Goal: Transaction & Acquisition: Purchase product/service

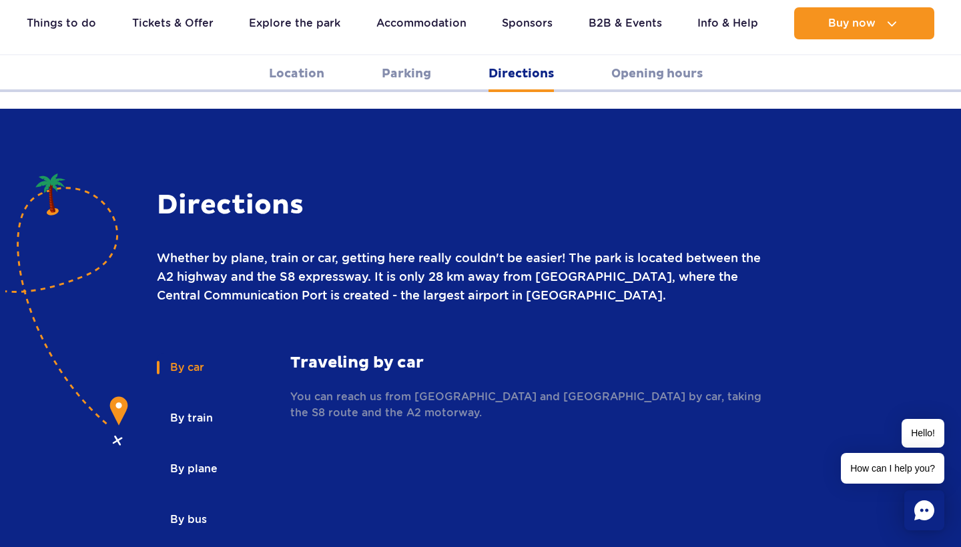
click at [191, 505] on button "By bus" at bounding box center [187, 519] width 61 height 29
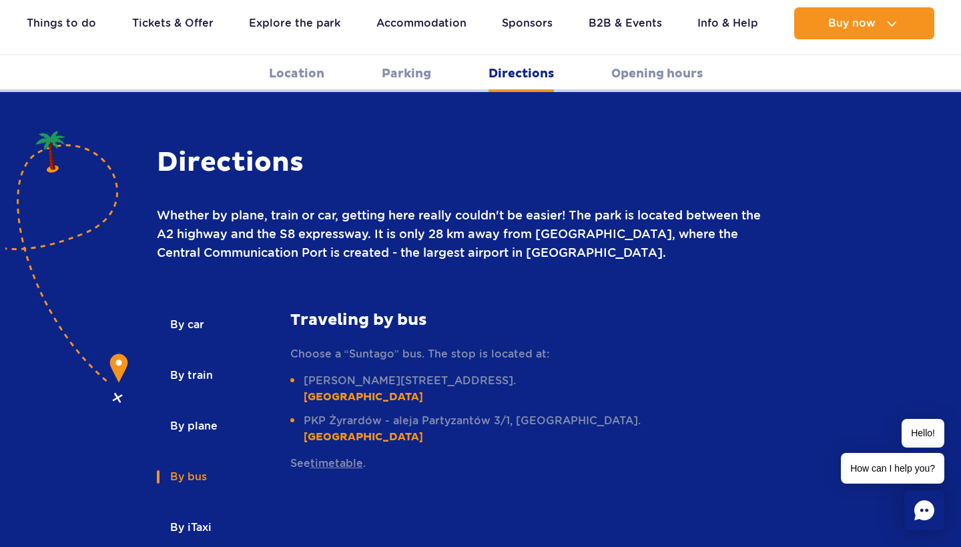
scroll to position [1801, 0]
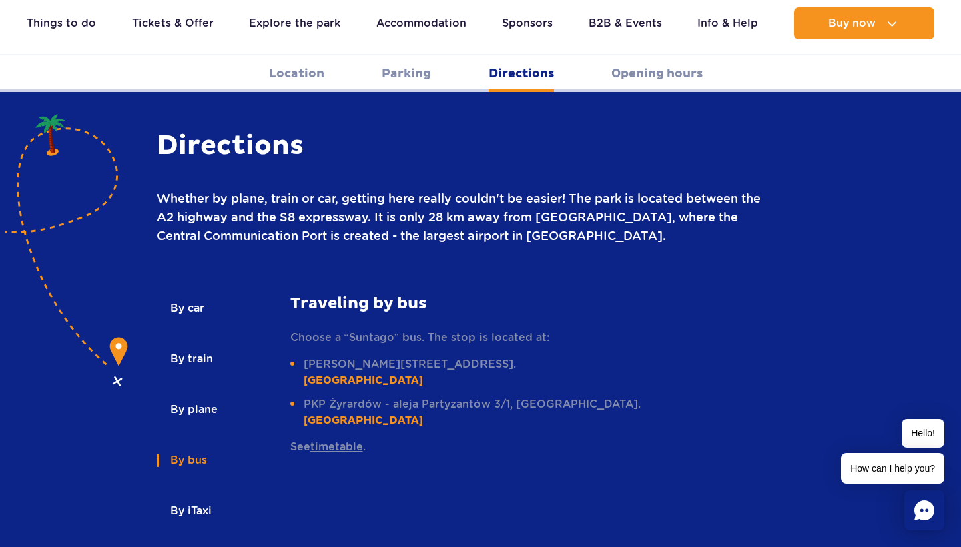
click at [194, 344] on button "By train" at bounding box center [190, 358] width 67 height 29
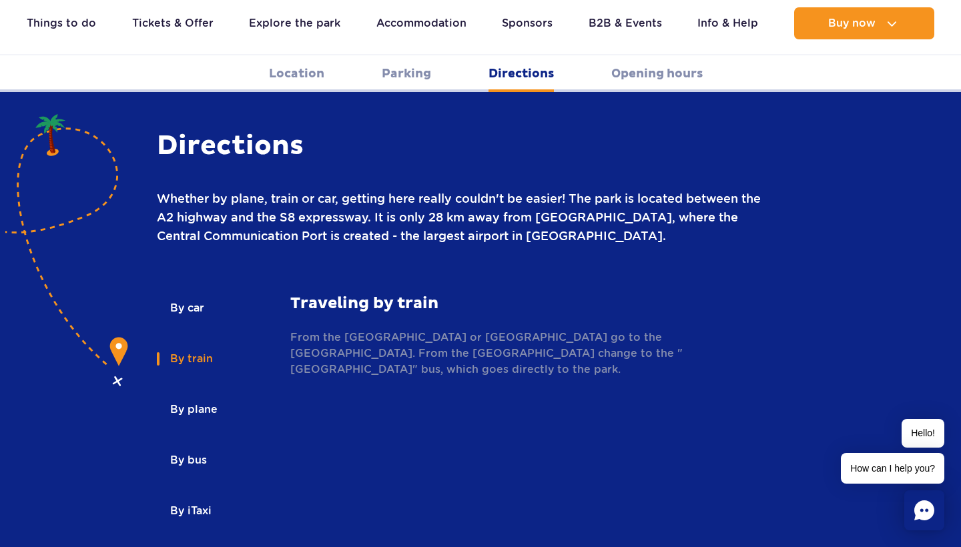
click at [183, 446] on button "By bus" at bounding box center [187, 460] width 61 height 29
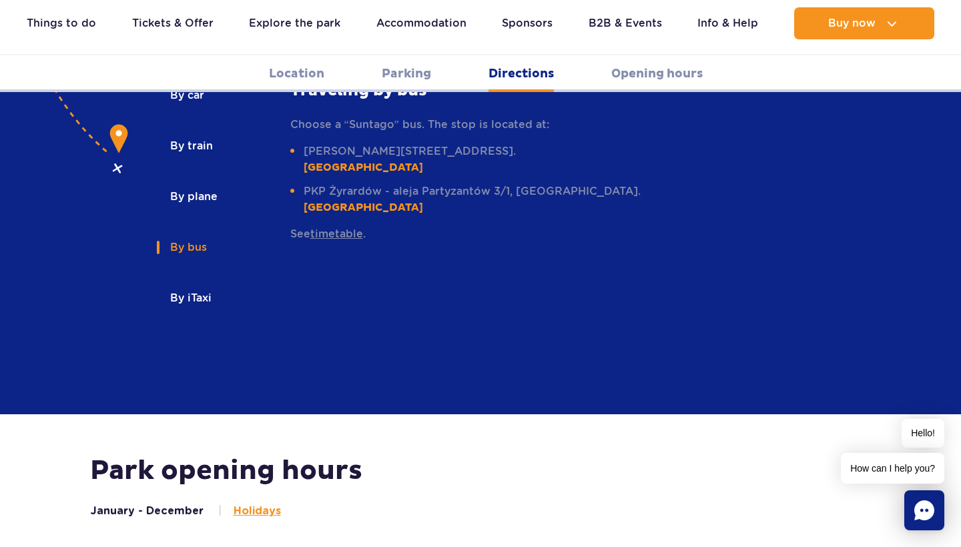
scroll to position [2003, 0]
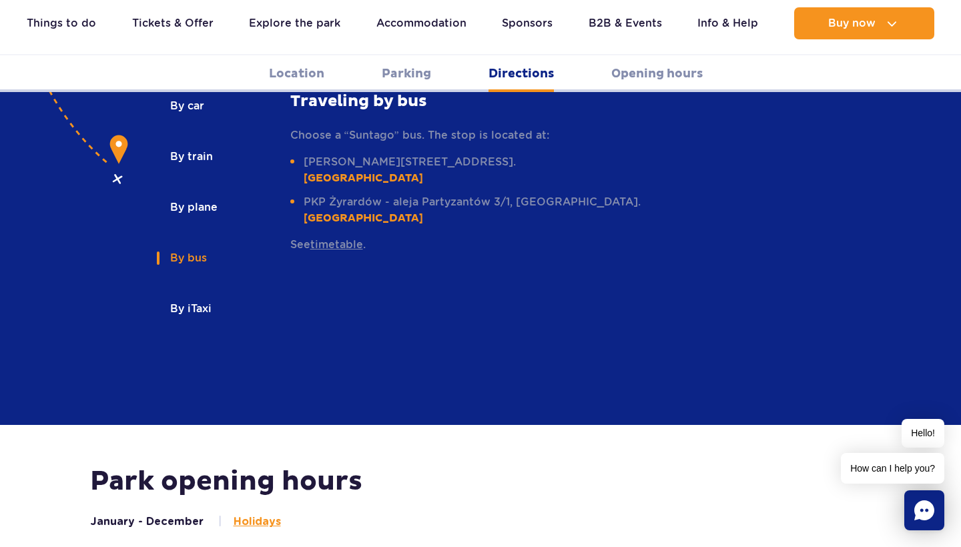
click at [352, 238] on link "timetable" at bounding box center [336, 244] width 53 height 13
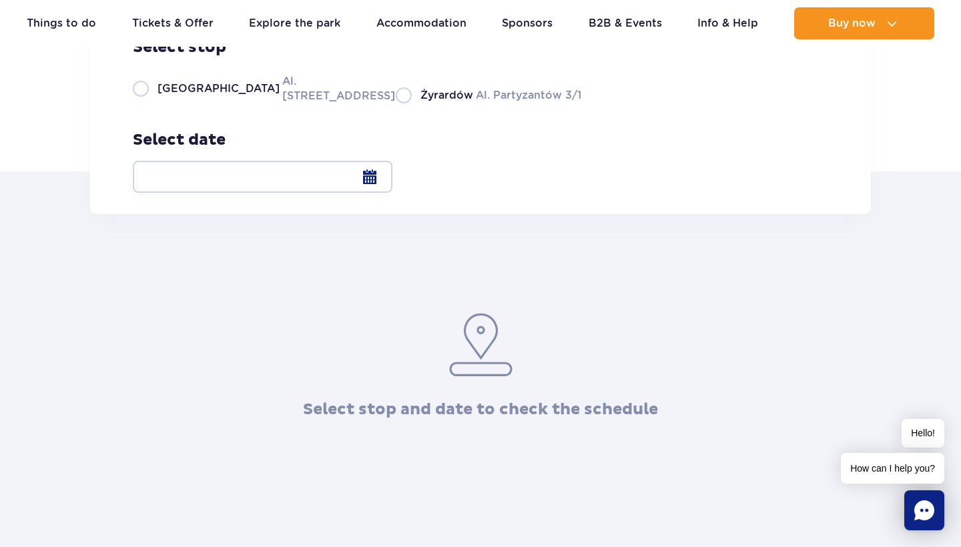
scroll to position [187, 0]
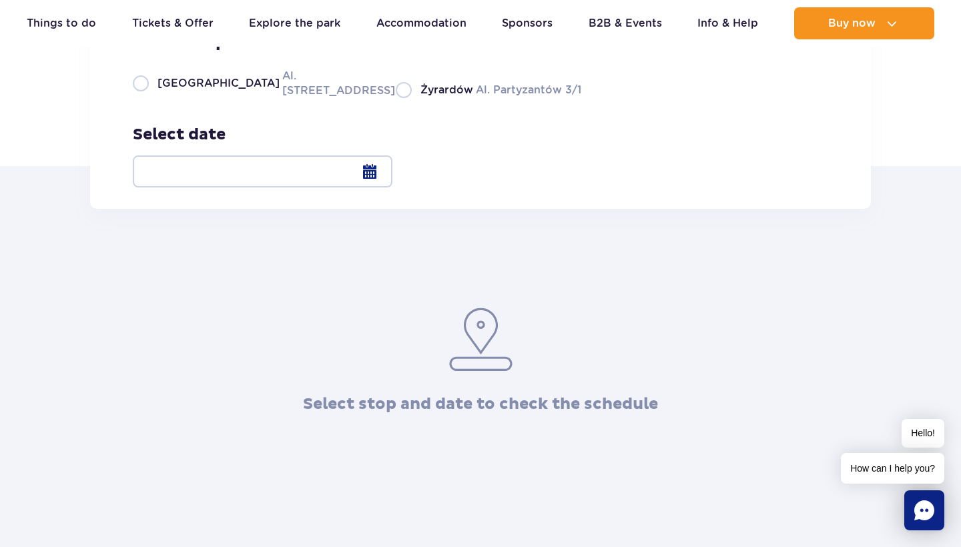
click at [268, 98] on label "Warsaw Al. Jerozolimskie 56" at bounding box center [256, 83] width 247 height 30
click at [147, 98] on input "Warsaw Al. Jerozolimskie 56" at bounding box center [140, 96] width 15 height 3
radio input "true"
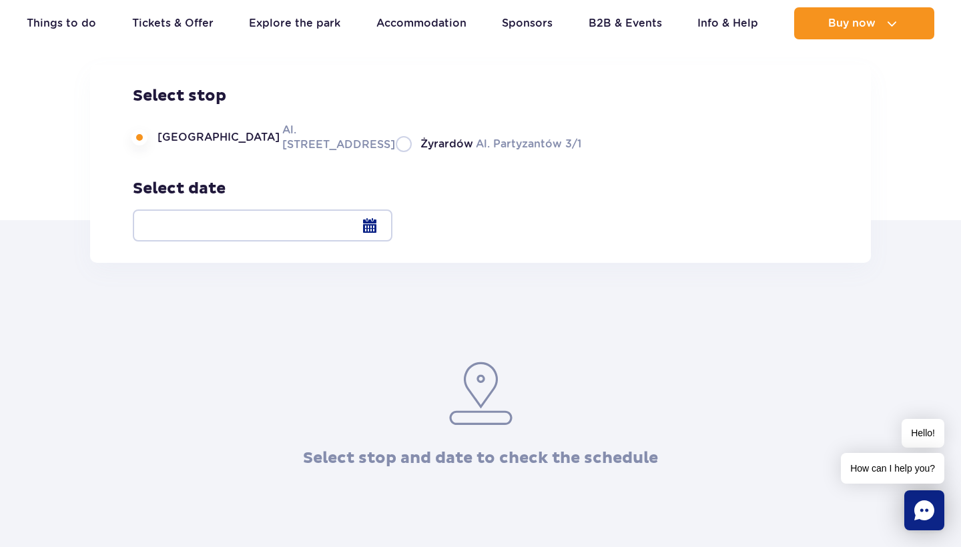
scroll to position [130, 0]
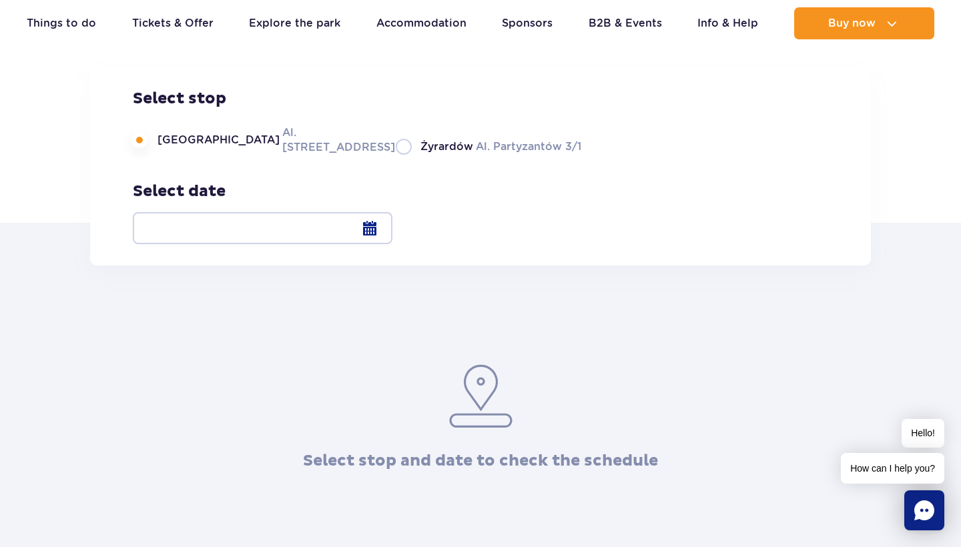
click at [392, 230] on div at bounding box center [263, 228] width 260 height 32
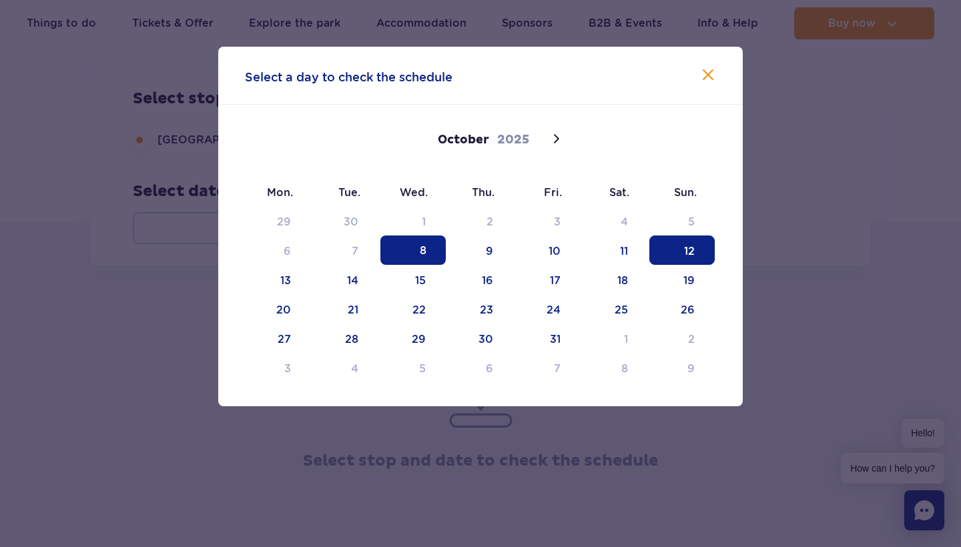
click at [674, 260] on span "12" at bounding box center [681, 249] width 65 height 29
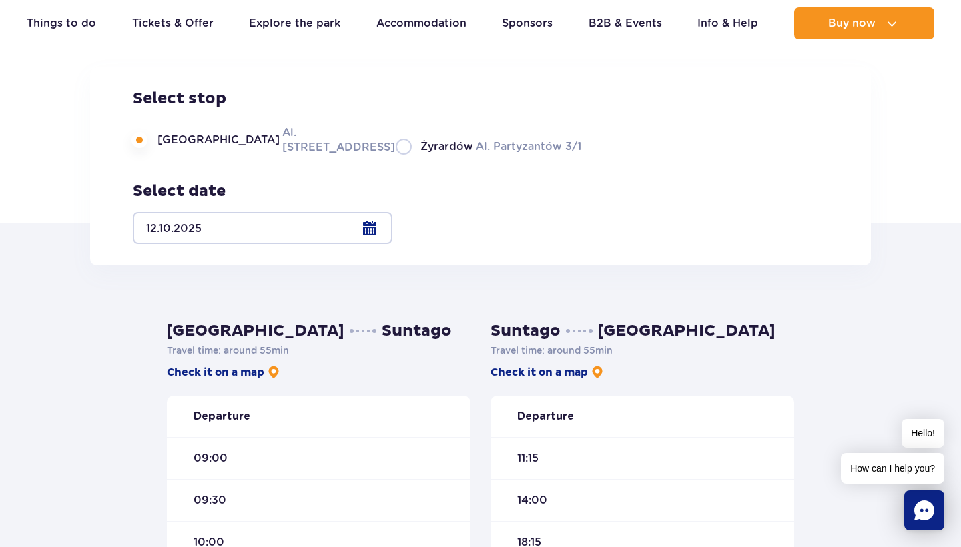
scroll to position [312, 0]
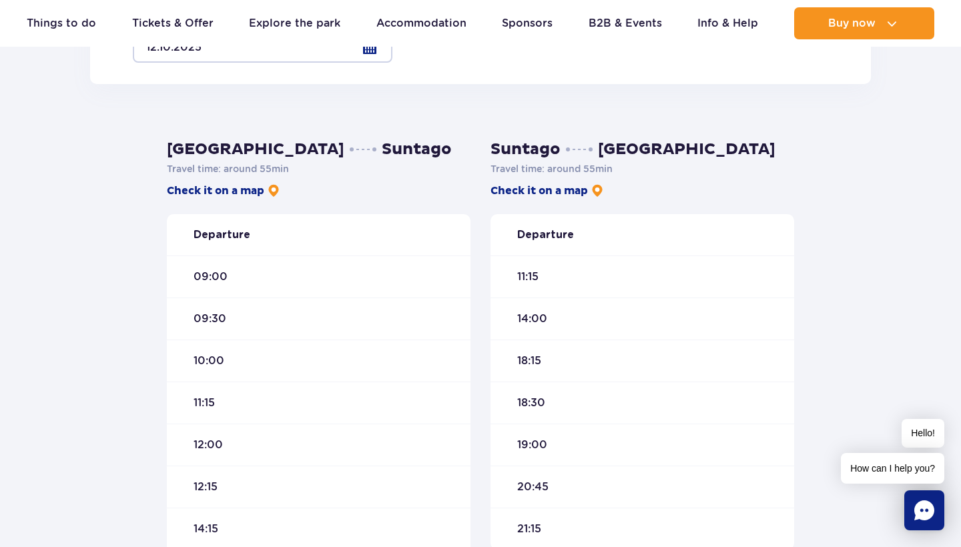
click at [226, 320] on div "09:30" at bounding box center [319, 319] width 304 height 42
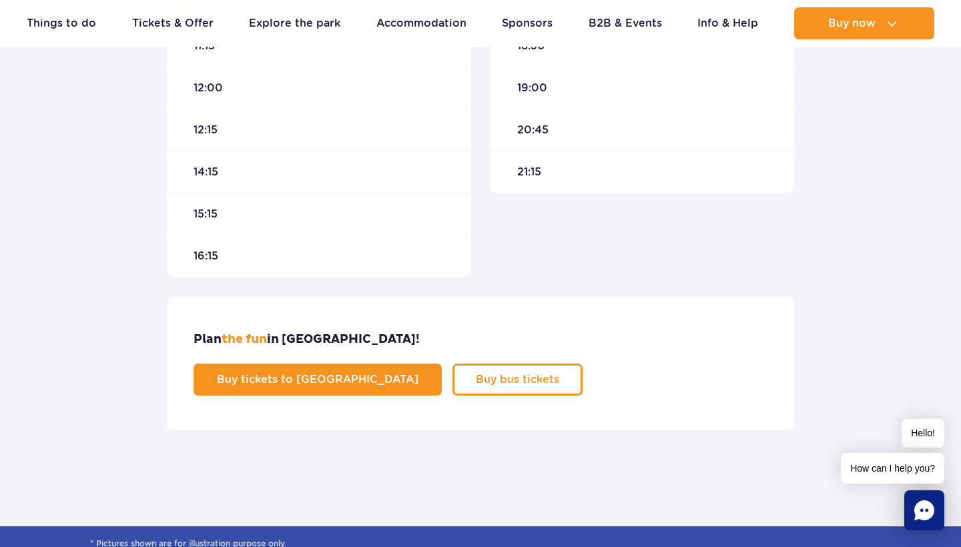
scroll to position [813, 0]
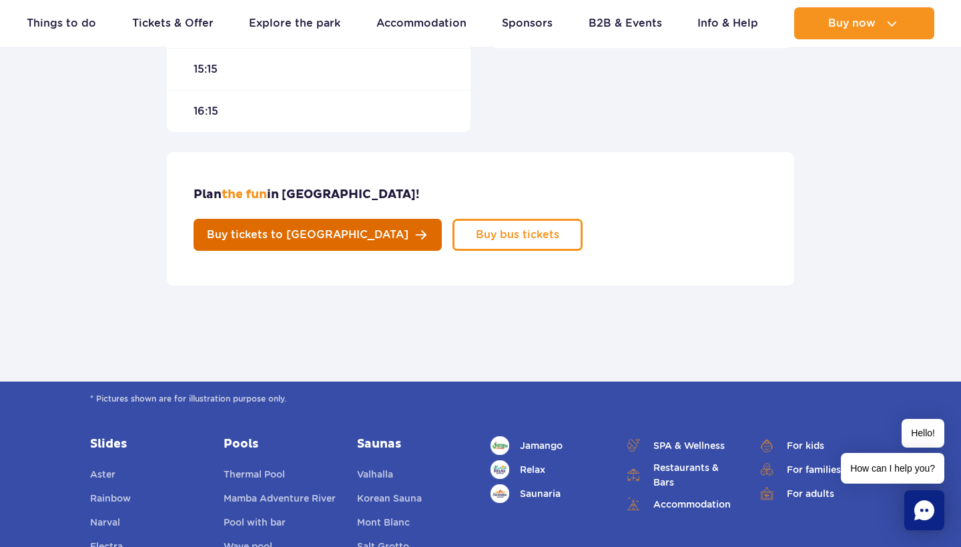
click at [442, 219] on link "Buy tickets to Suntago" at bounding box center [317, 235] width 248 height 32
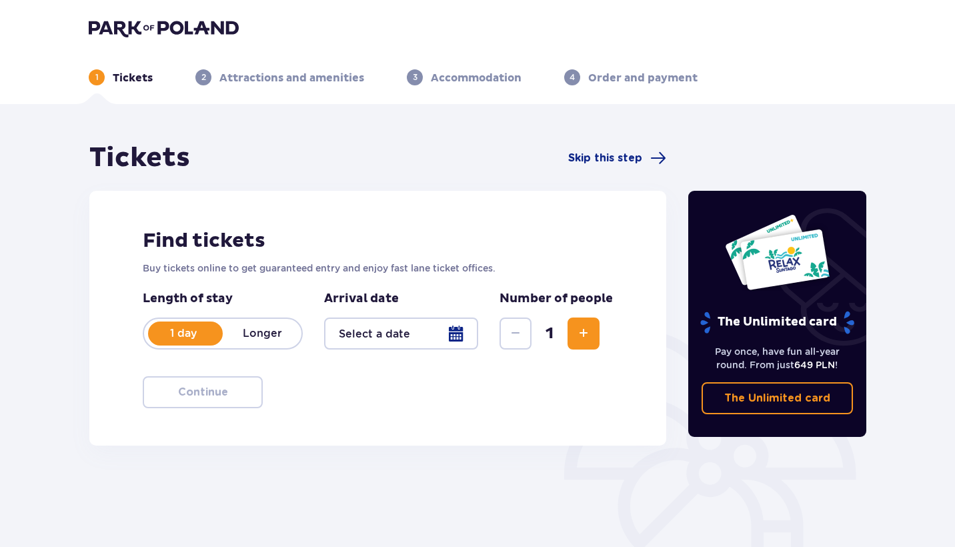
click at [414, 340] on div at bounding box center [401, 334] width 154 height 32
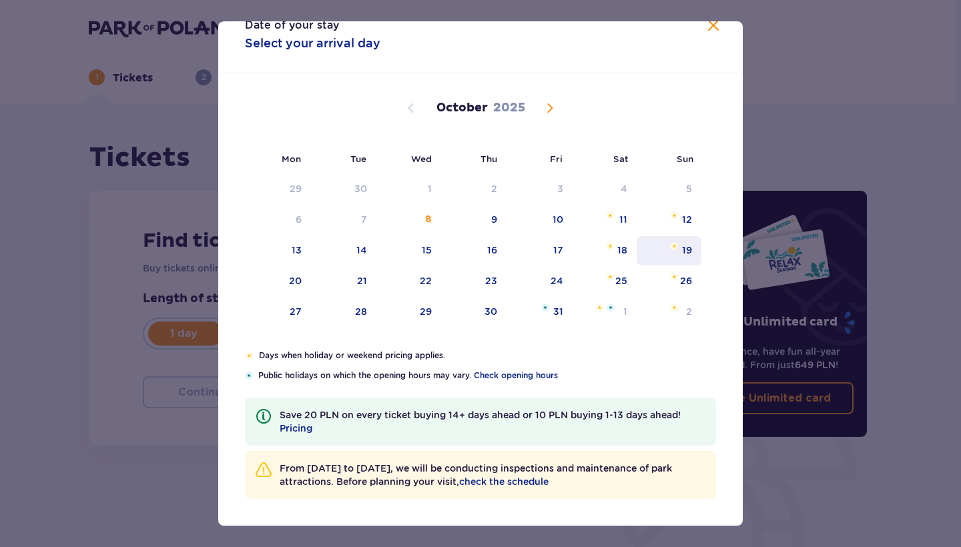
scroll to position [25, 0]
click at [682, 217] on div "12" at bounding box center [687, 219] width 10 height 13
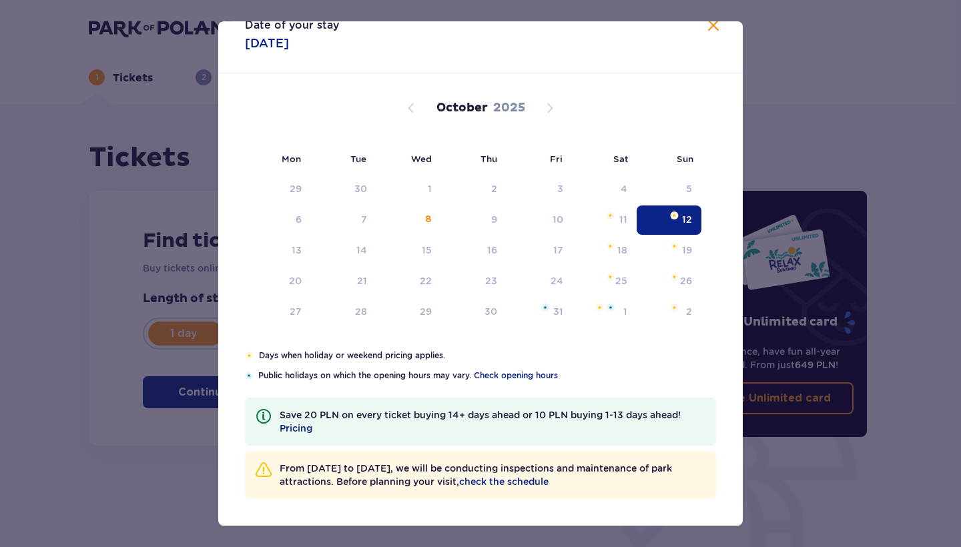
type input "[DATE]"
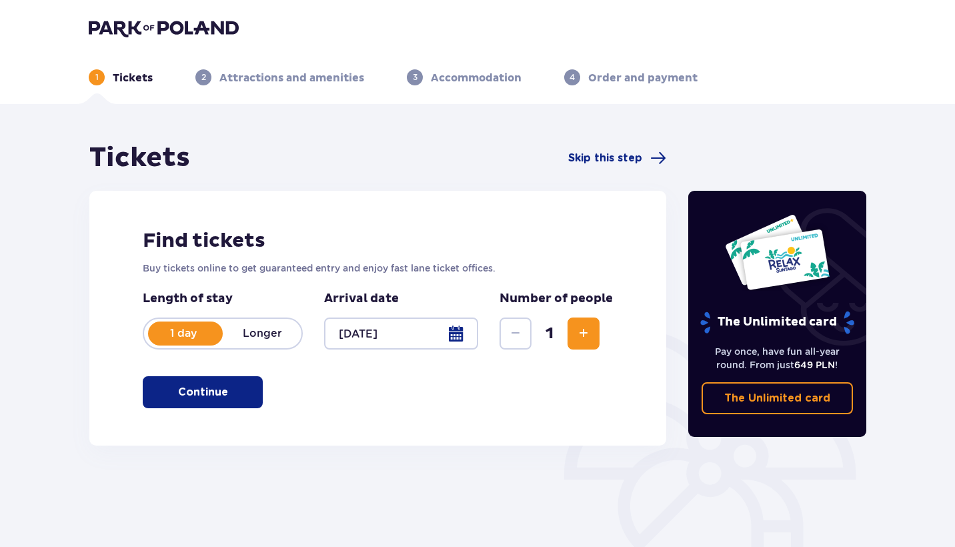
scroll to position [1, 0]
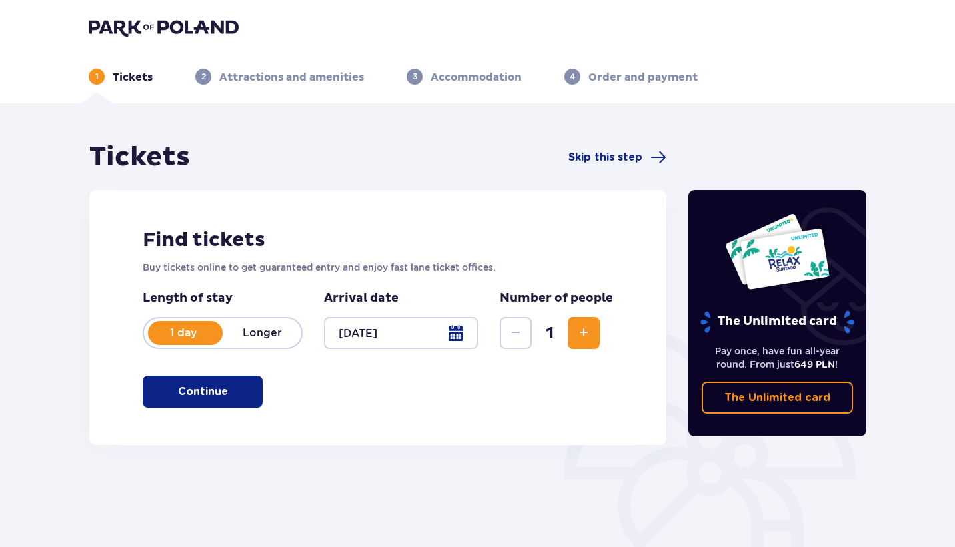
click at [244, 403] on button "Continue" at bounding box center [203, 392] width 120 height 32
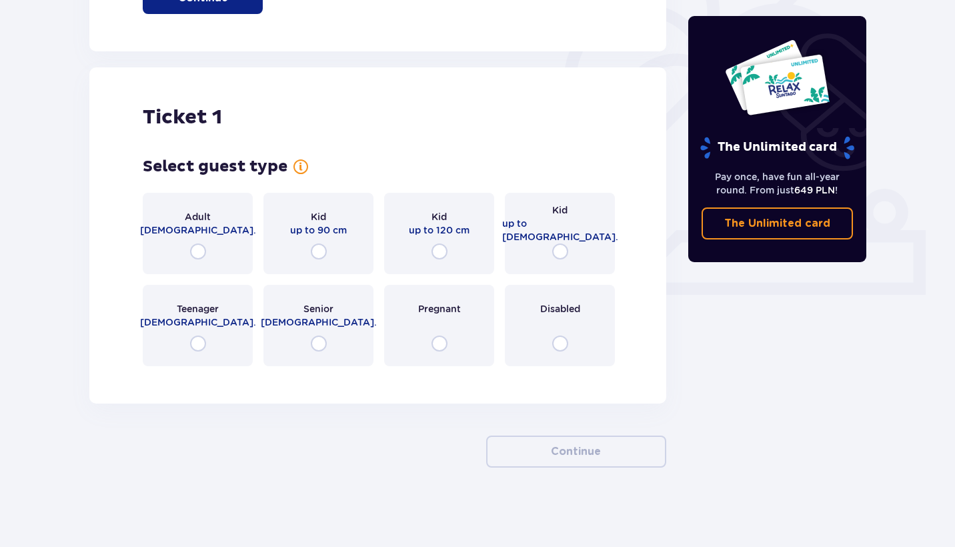
scroll to position [395, 0]
click at [217, 250] on div "Adult [DEMOGRAPHIC_DATA]." at bounding box center [198, 232] width 110 height 81
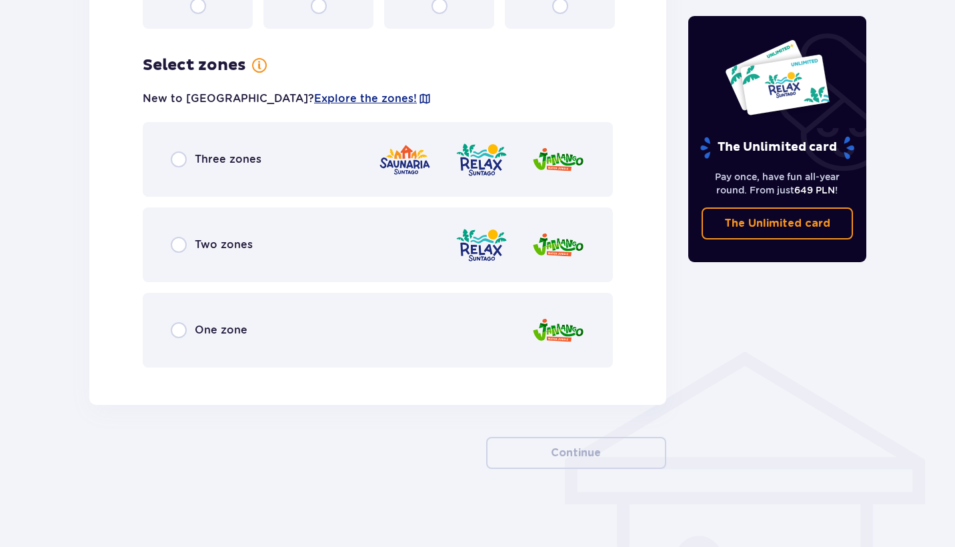
scroll to position [734, 0]
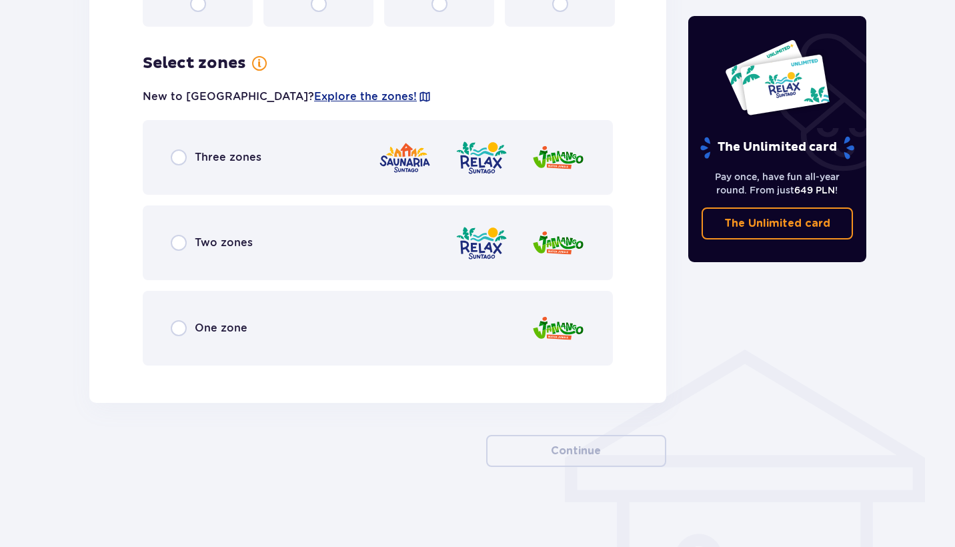
click at [369, 259] on div "Two zones" at bounding box center [378, 242] width 470 height 75
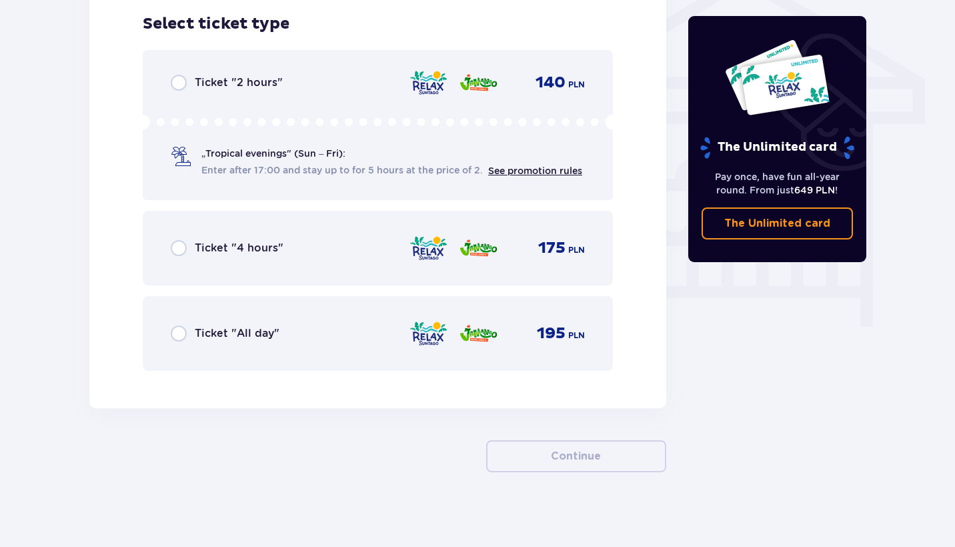
scroll to position [1114, 0]
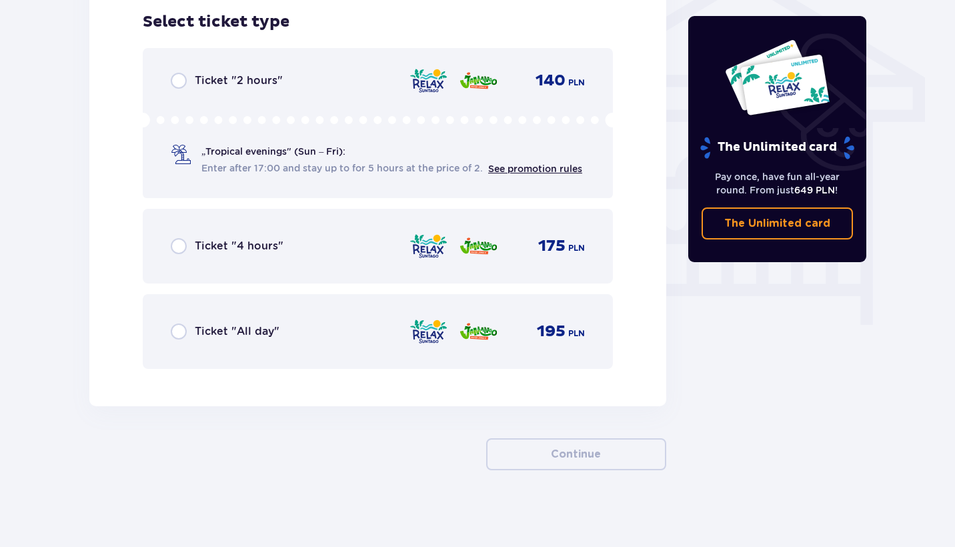
click at [373, 346] on div "Ticket "All day" 195 PLN" at bounding box center [378, 332] width 414 height 28
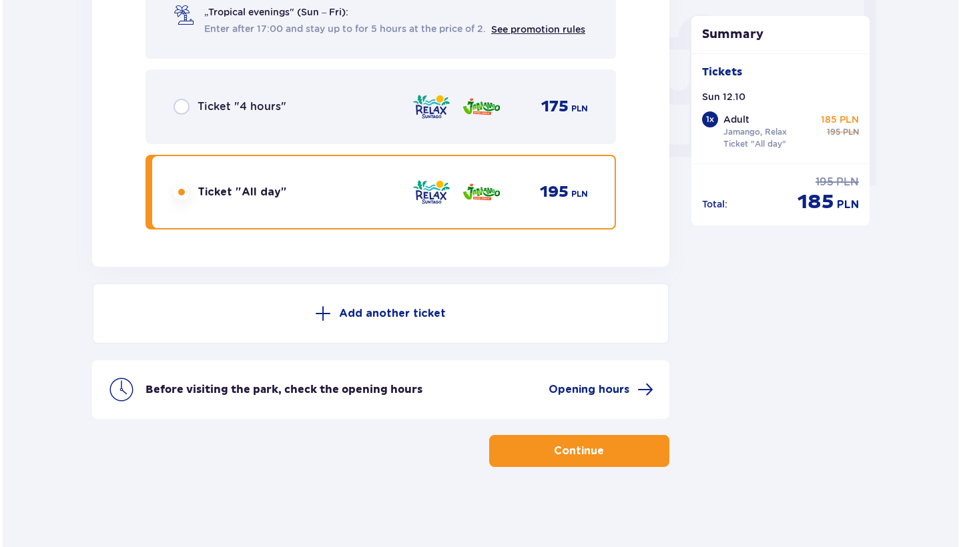
scroll to position [1254, 0]
click at [404, 396] on p "Before visiting the park, check the opening hours" at bounding box center [281, 389] width 277 height 15
click at [550, 397] on span "Opening hours" at bounding box center [586, 389] width 81 height 15
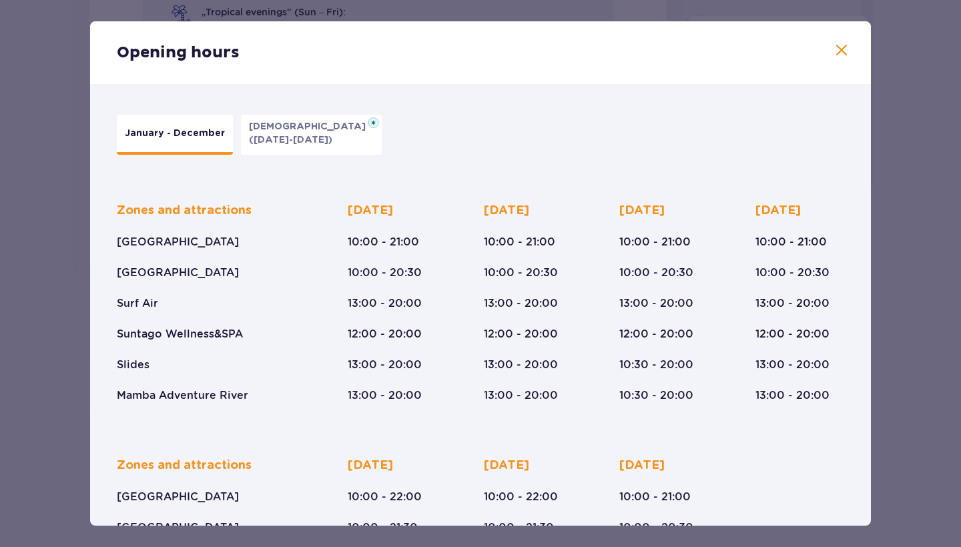
click at [841, 43] on span at bounding box center [841, 51] width 16 height 16
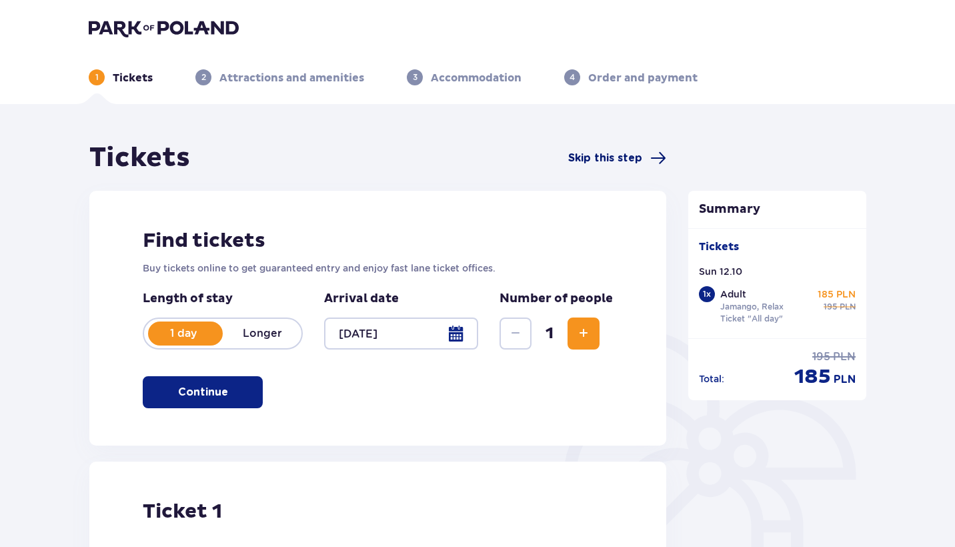
click at [632, 157] on span "Skip this step" at bounding box center [605, 158] width 74 height 15
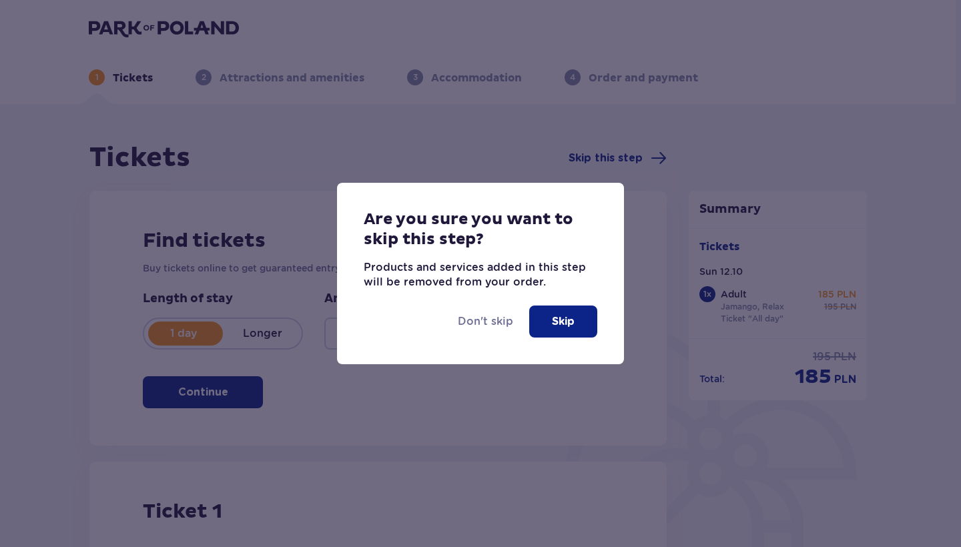
click at [574, 328] on button "Skip" at bounding box center [563, 322] width 68 height 32
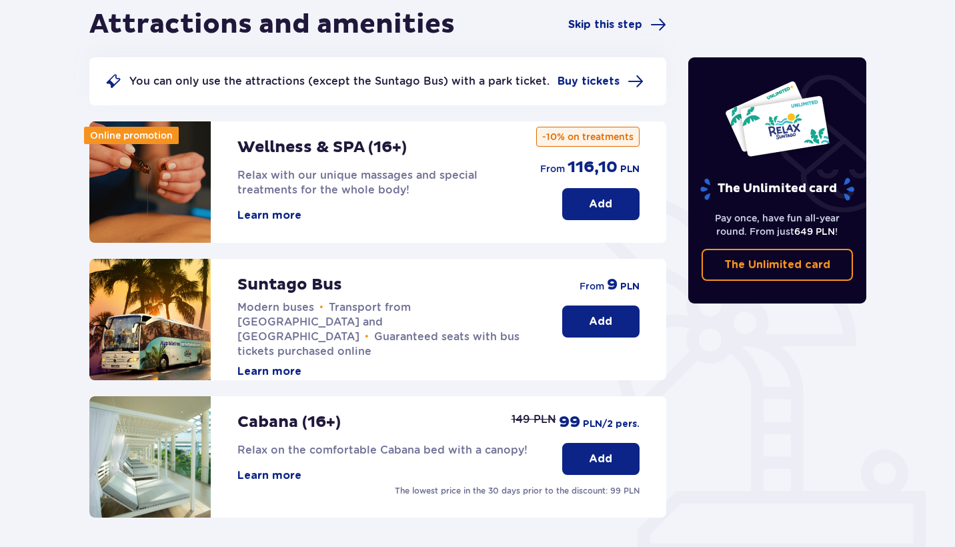
scroll to position [86, 0]
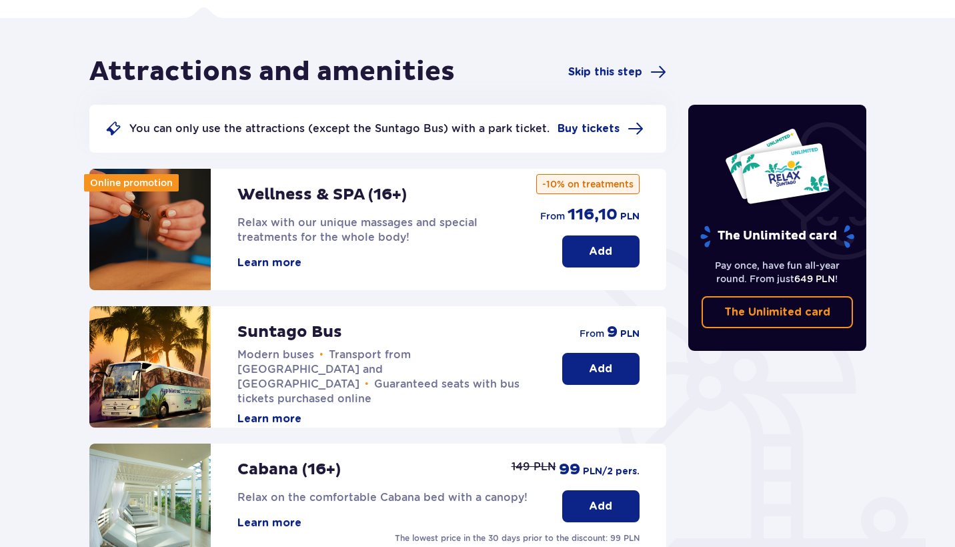
click at [594, 378] on button "Add" at bounding box center [600, 369] width 77 height 32
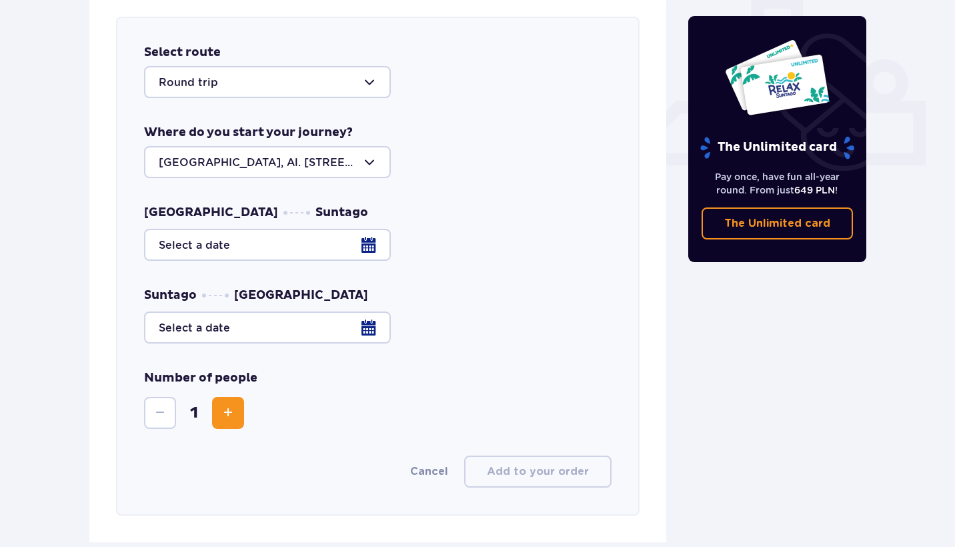
scroll to position [524, 0]
click at [318, 175] on div at bounding box center [267, 161] width 247 height 32
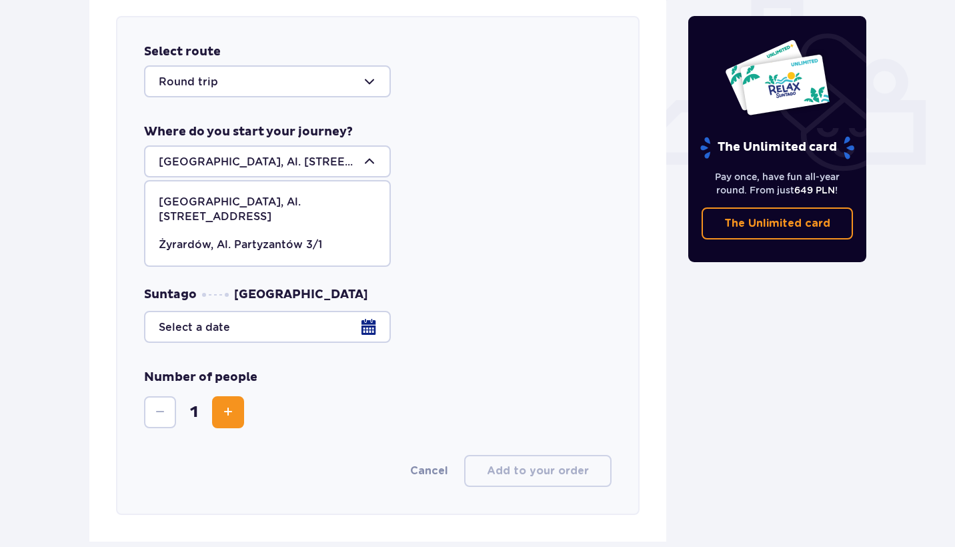
click at [318, 203] on div "Warsaw, Al. Jerozolimskie 56" at bounding box center [267, 209] width 217 height 29
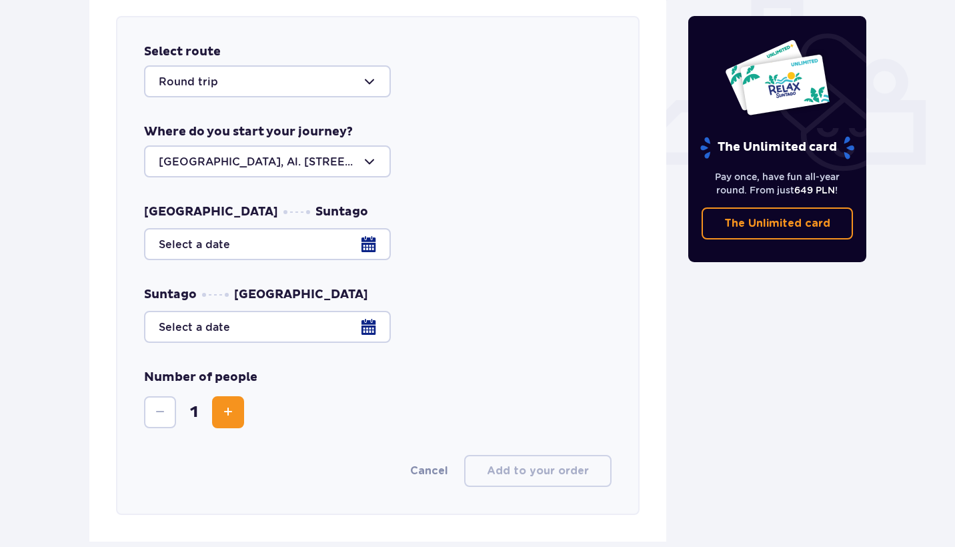
click at [301, 242] on div at bounding box center [378, 244] width 468 height 32
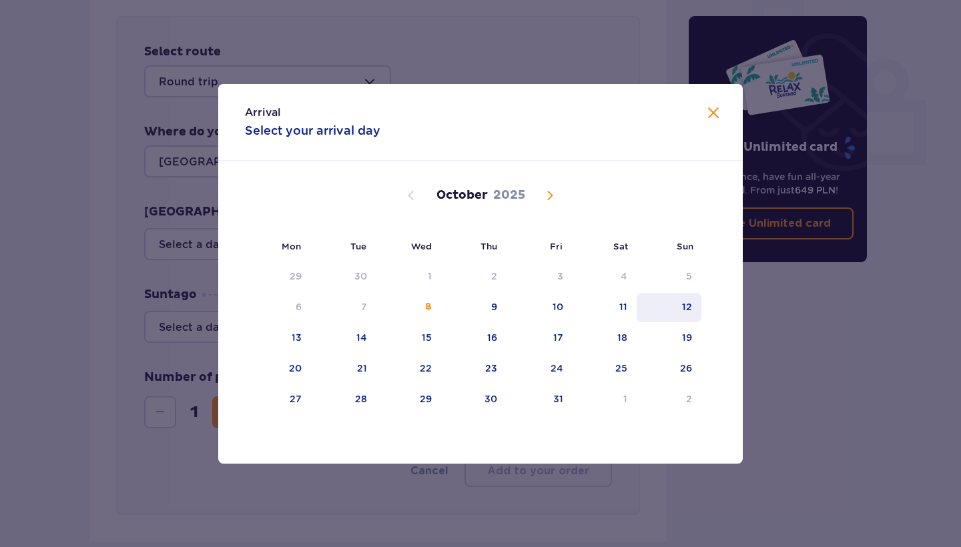
click at [679, 308] on div "12" at bounding box center [668, 307] width 65 height 29
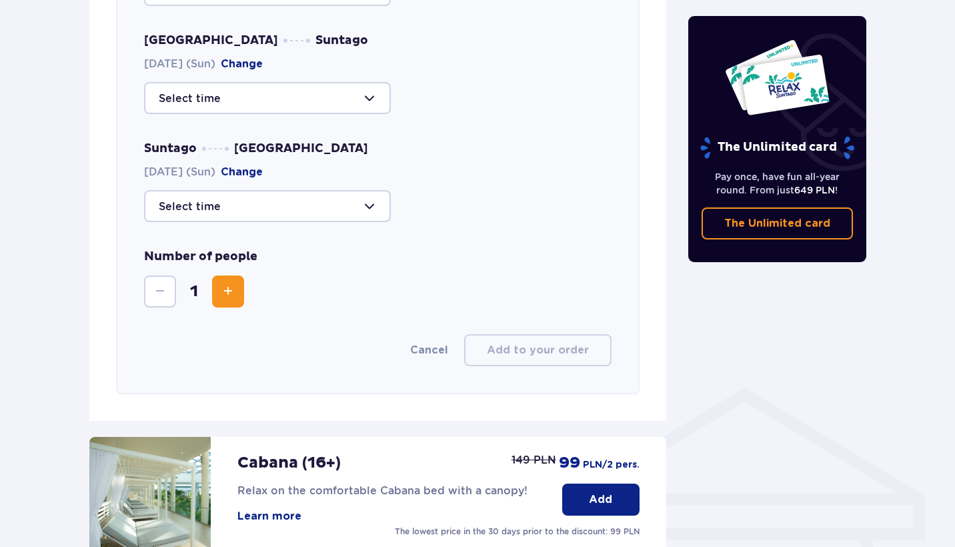
scroll to position [495, 0]
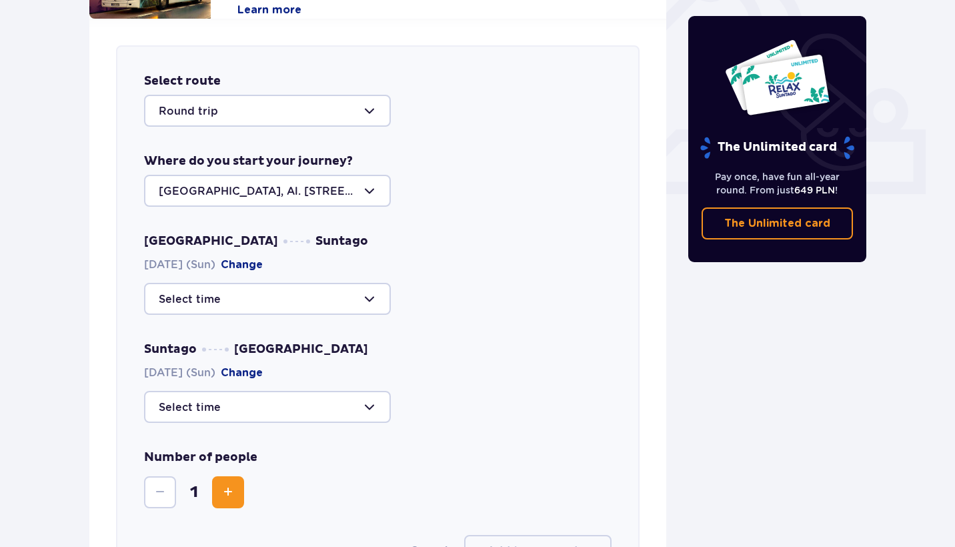
click at [292, 310] on div at bounding box center [267, 299] width 247 height 32
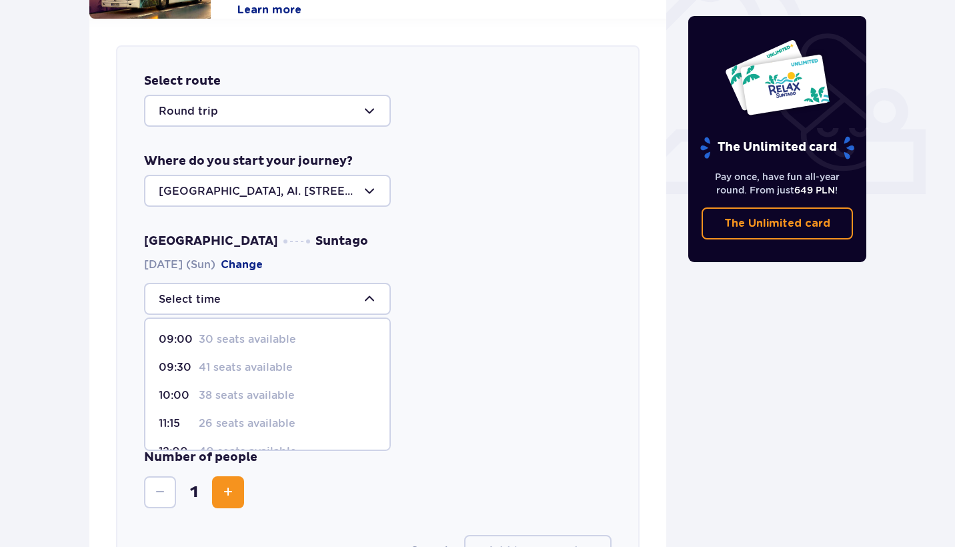
click at [256, 366] on p "41 seats available" at bounding box center [246, 367] width 94 height 15
type input "09:30"
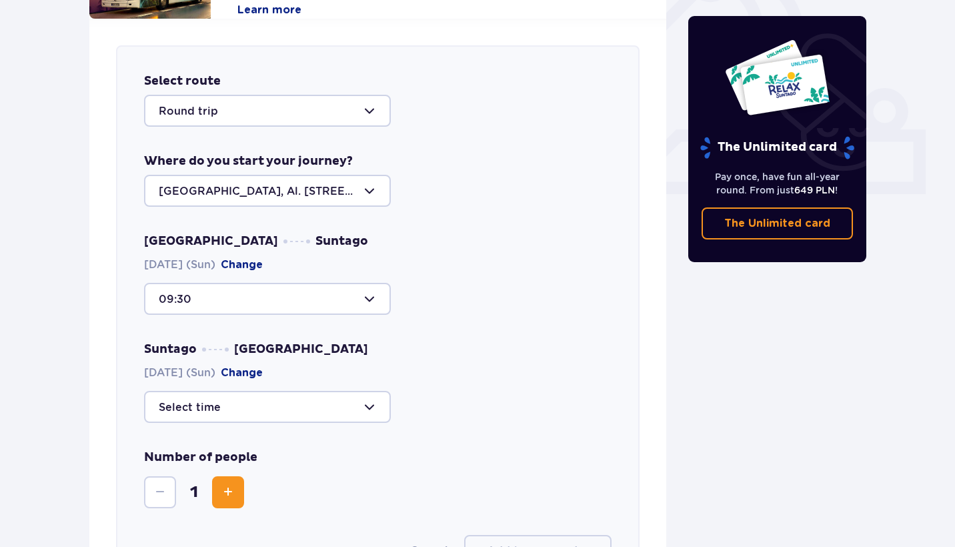
click at [264, 404] on div at bounding box center [267, 407] width 247 height 32
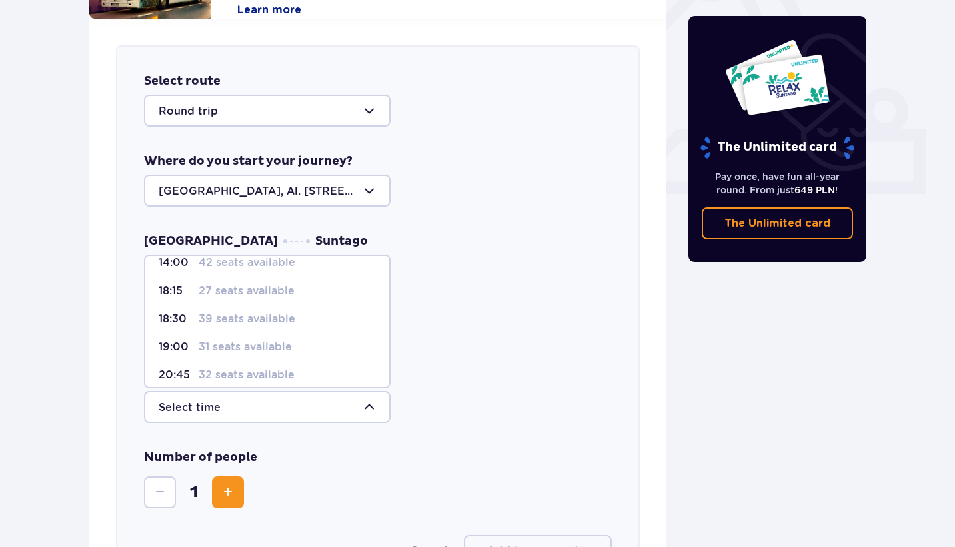
scroll to position [37, 0]
click at [254, 356] on p "31 seats available" at bounding box center [245, 351] width 93 height 15
type input "19:00"
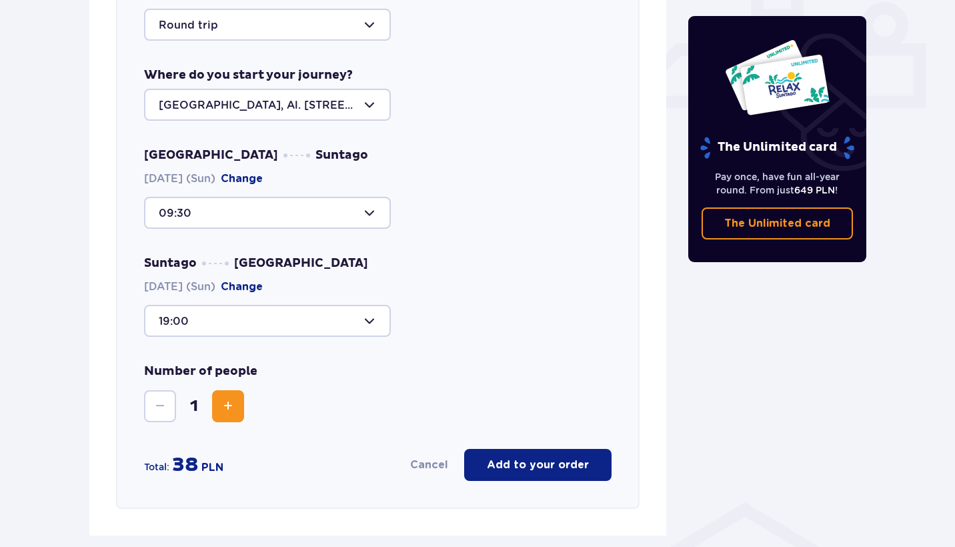
scroll to position [624, 0]
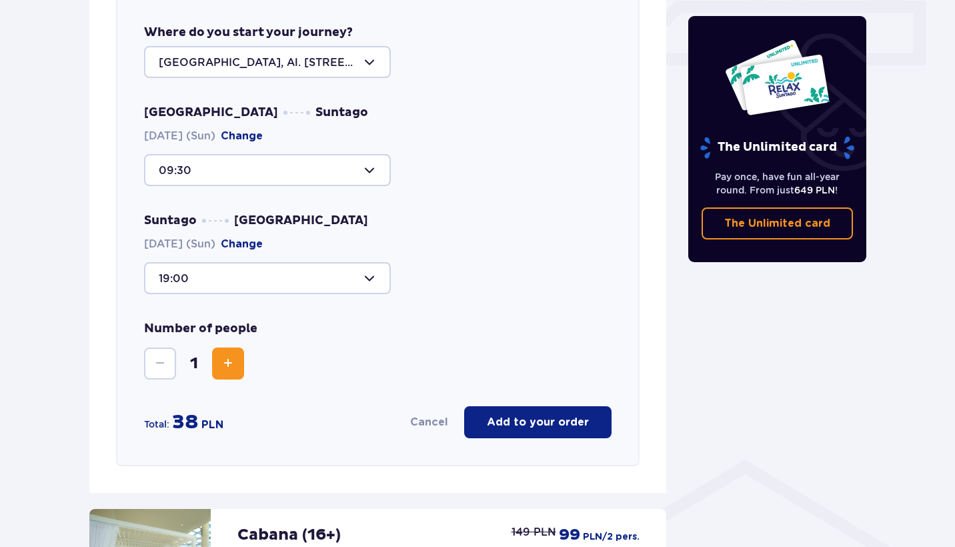
click at [504, 423] on p "Add to your order" at bounding box center [538, 422] width 102 height 15
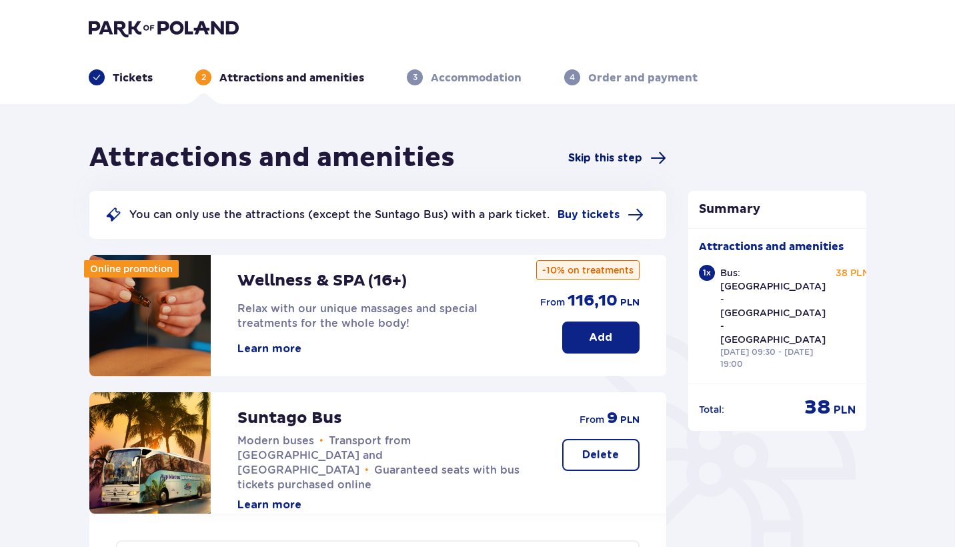
scroll to position [0, 0]
click at [91, 75] on span at bounding box center [97, 77] width 16 height 16
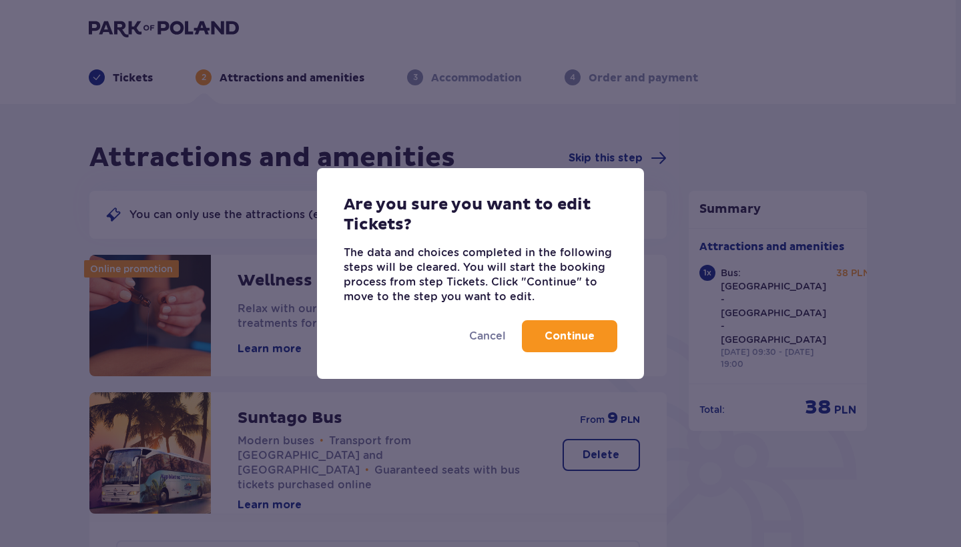
click at [582, 346] on button "Continue" at bounding box center [569, 336] width 95 height 32
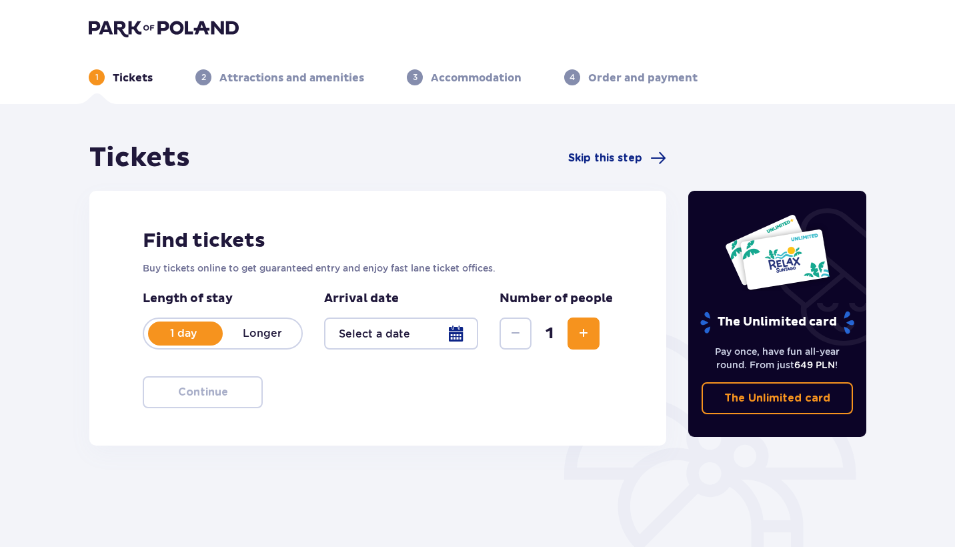
click at [380, 331] on div at bounding box center [401, 334] width 154 height 32
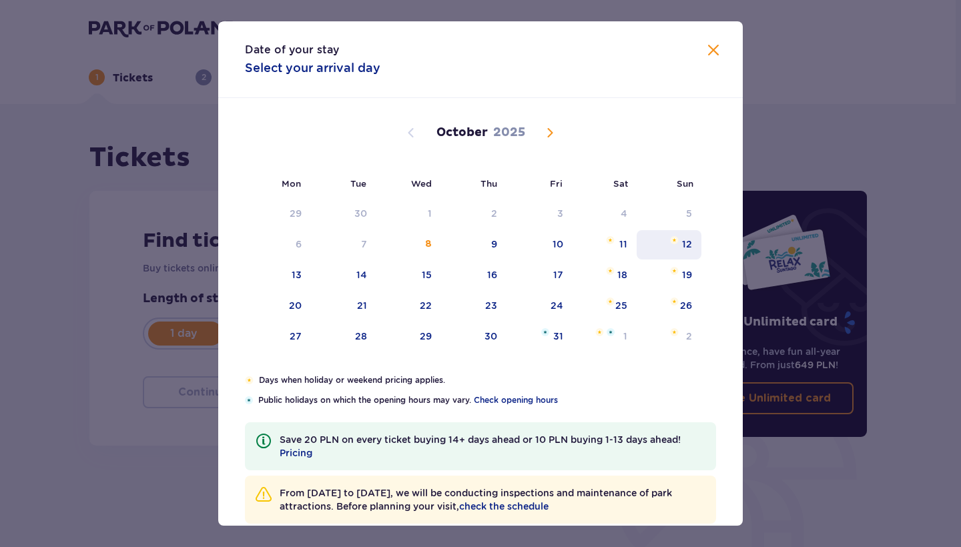
click at [636, 248] on div "12" at bounding box center [668, 244] width 65 height 29
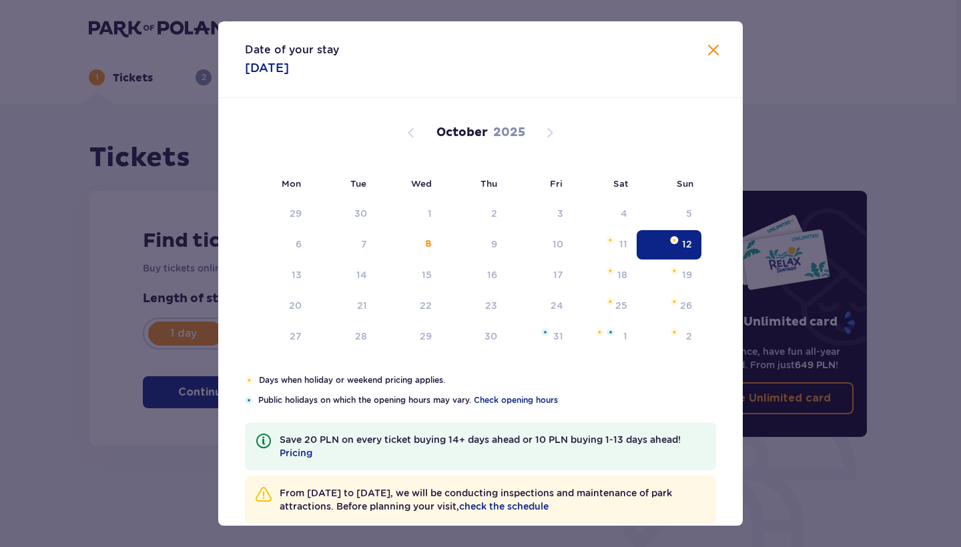
type input "12.10.25"
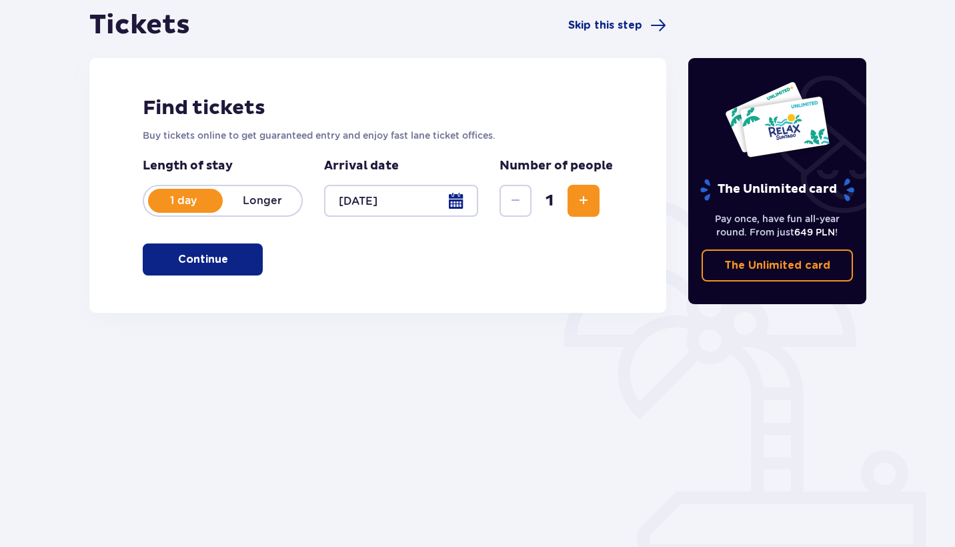
scroll to position [133, 0]
click at [227, 274] on button "Continue" at bounding box center [203, 260] width 120 height 32
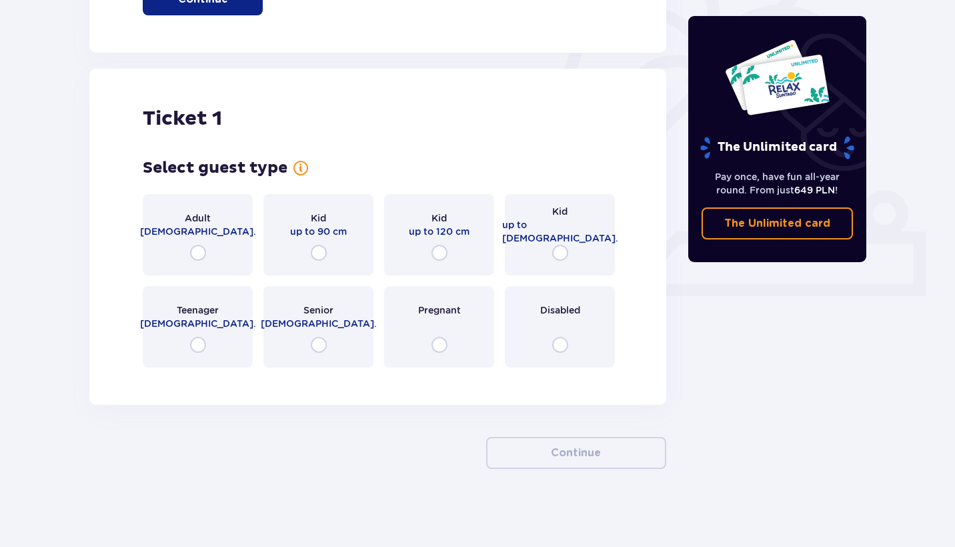
scroll to position [395, 0]
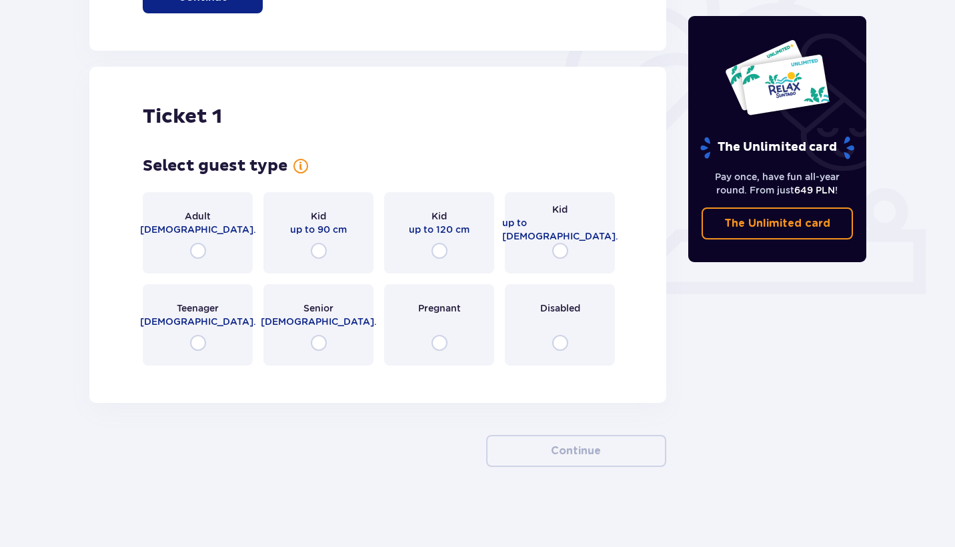
click at [225, 260] on div "Adult 18 - 65 y.o." at bounding box center [198, 232] width 110 height 81
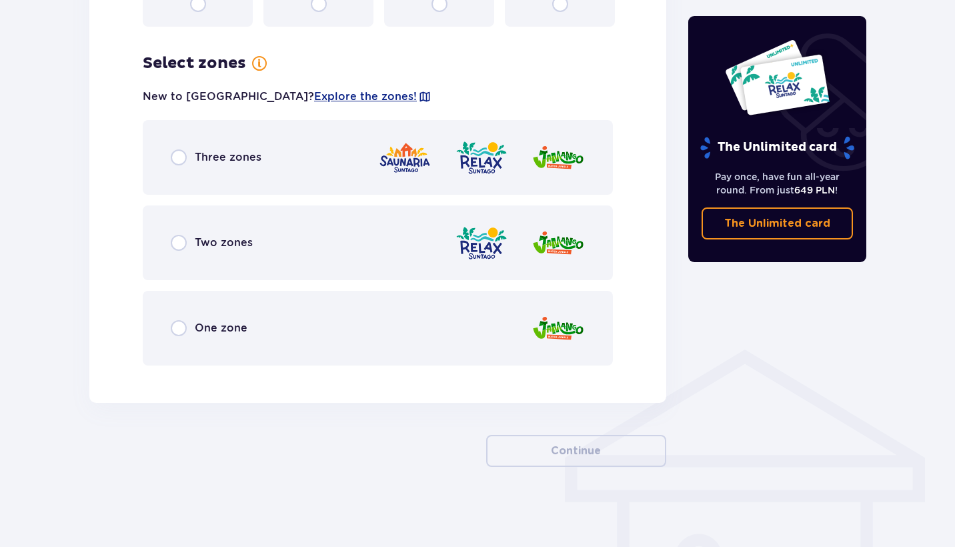
click at [384, 250] on div "Two zones" at bounding box center [378, 242] width 470 height 75
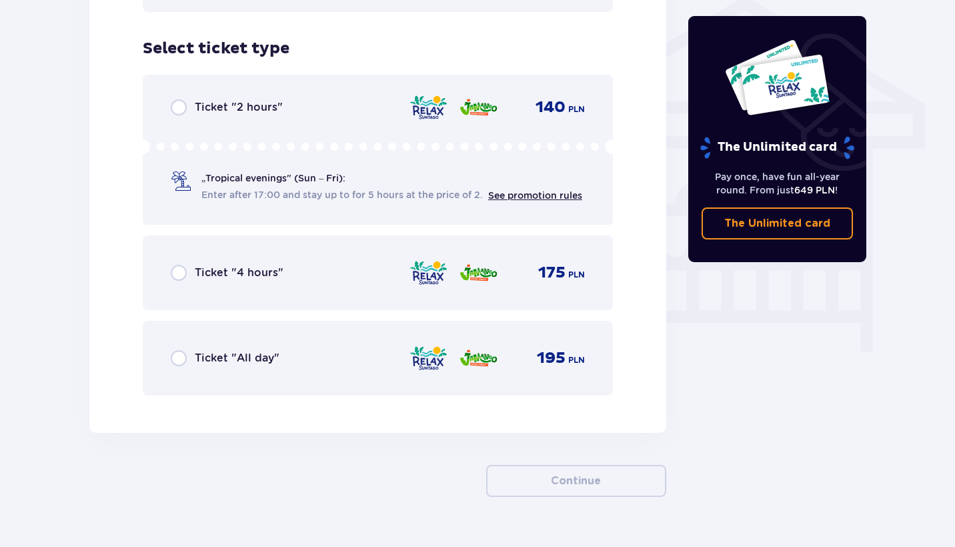
scroll to position [1110, 0]
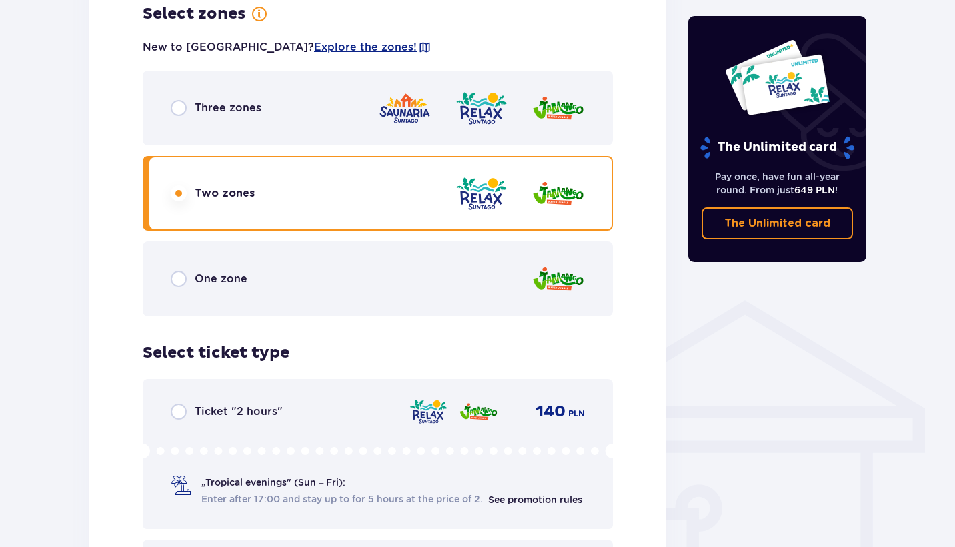
click at [450, 300] on div "One zone" at bounding box center [378, 279] width 470 height 75
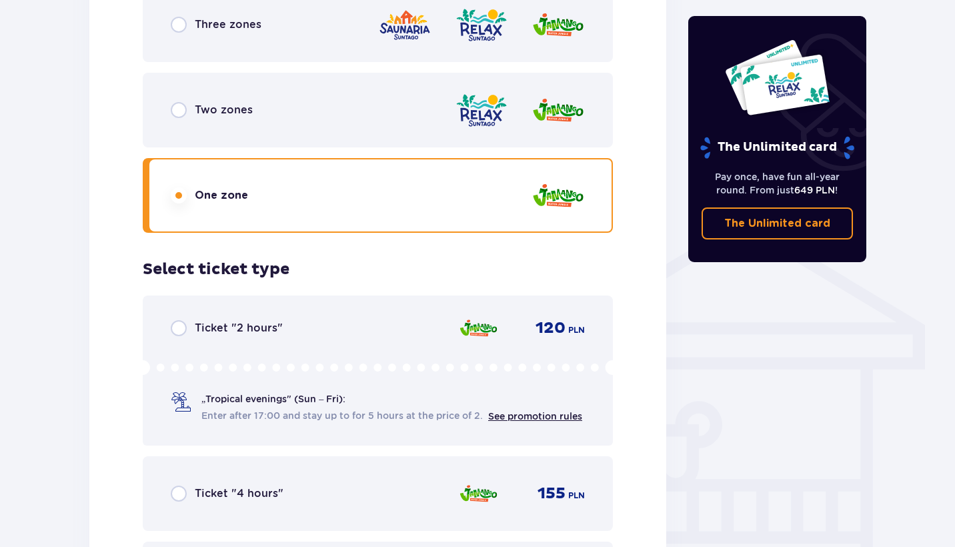
scroll to position [861, 0]
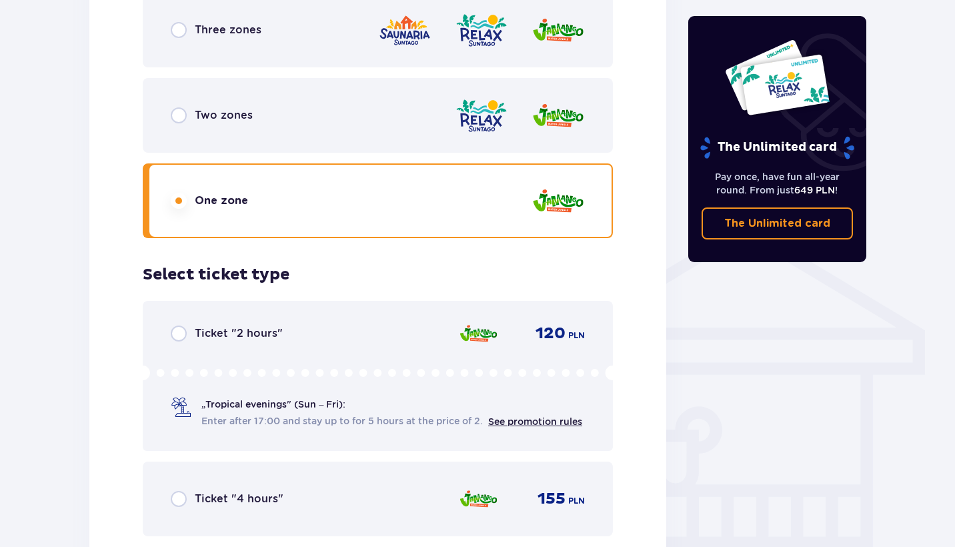
click at [380, 133] on div "Two zones" at bounding box center [378, 115] width 470 height 75
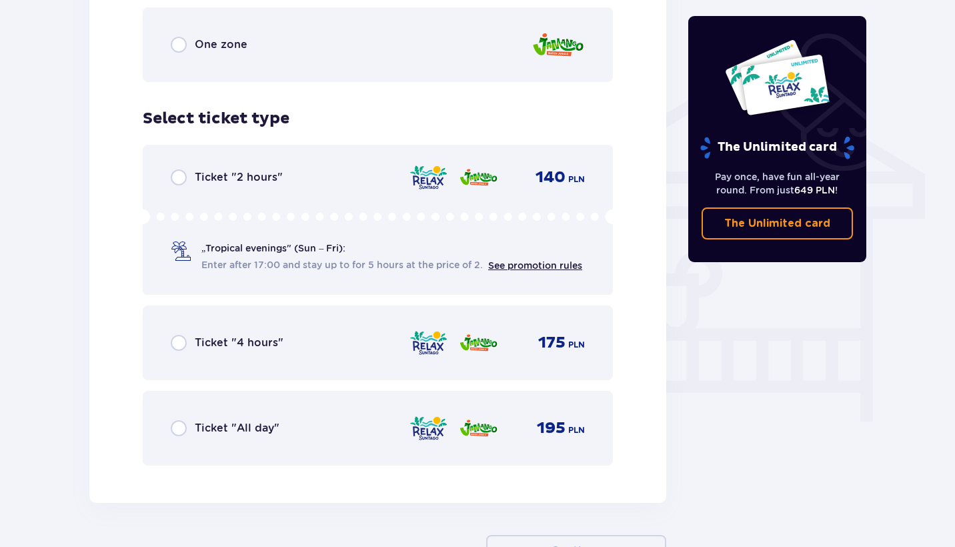
scroll to position [1018, 0]
click at [392, 444] on div "Ticket "All day" 195 PLN" at bounding box center [378, 427] width 470 height 75
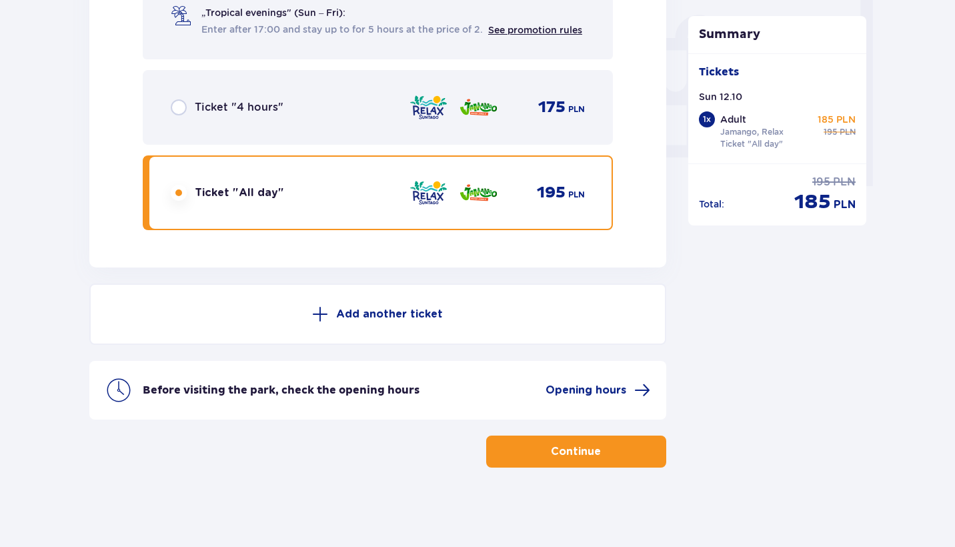
scroll to position [1254, 0]
click at [530, 448] on button "Continue" at bounding box center [576, 451] width 180 height 32
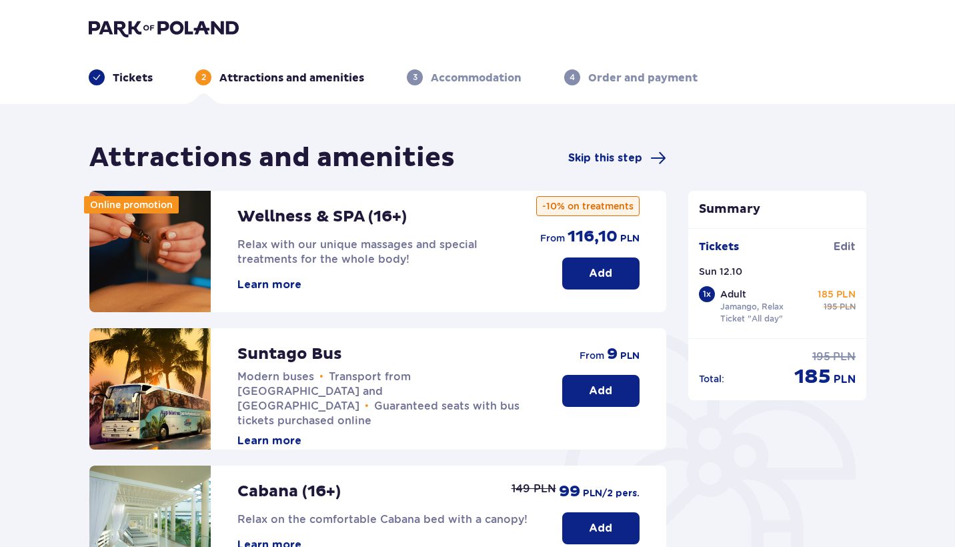
click at [608, 382] on button "Add" at bounding box center [600, 391] width 77 height 32
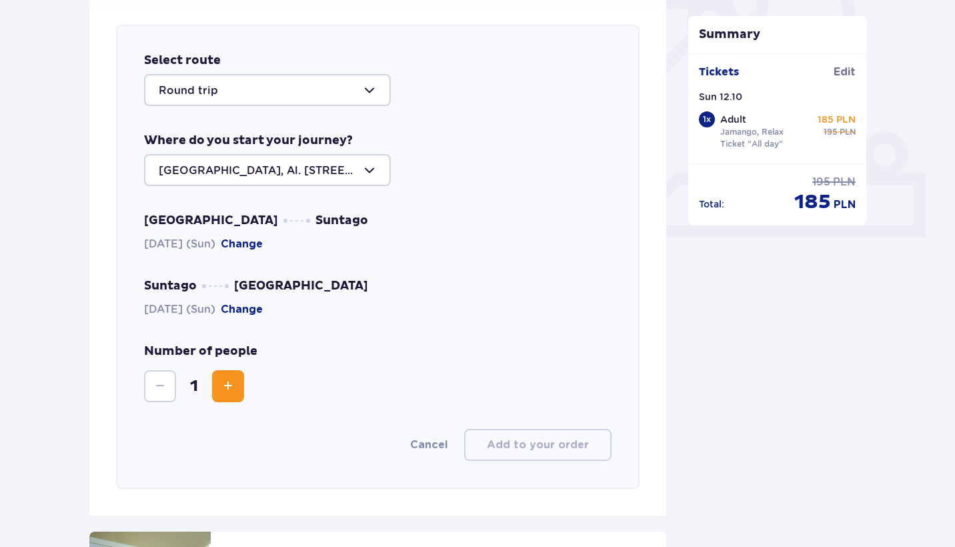
scroll to position [460, 0]
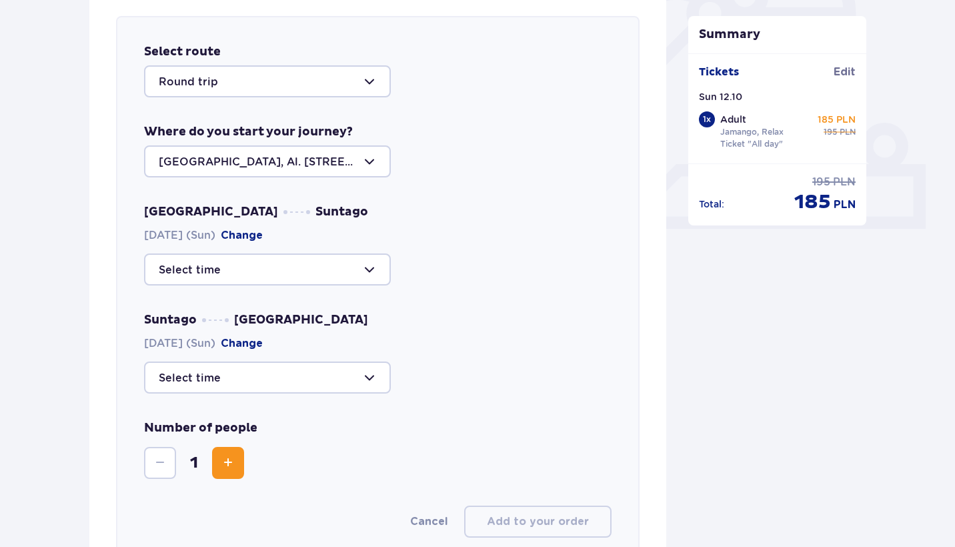
click at [284, 161] on div at bounding box center [267, 161] width 247 height 32
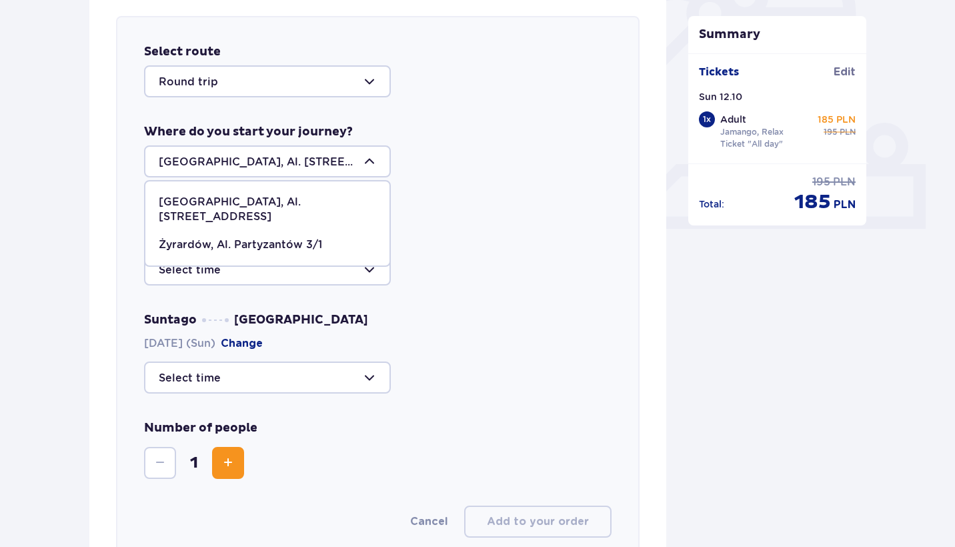
click at [280, 238] on p "Żyrardów, Al. Partyzantów 3/1" at bounding box center [240, 245] width 163 height 15
type input "Żyrardów, Al. Partyzantów 3/1"
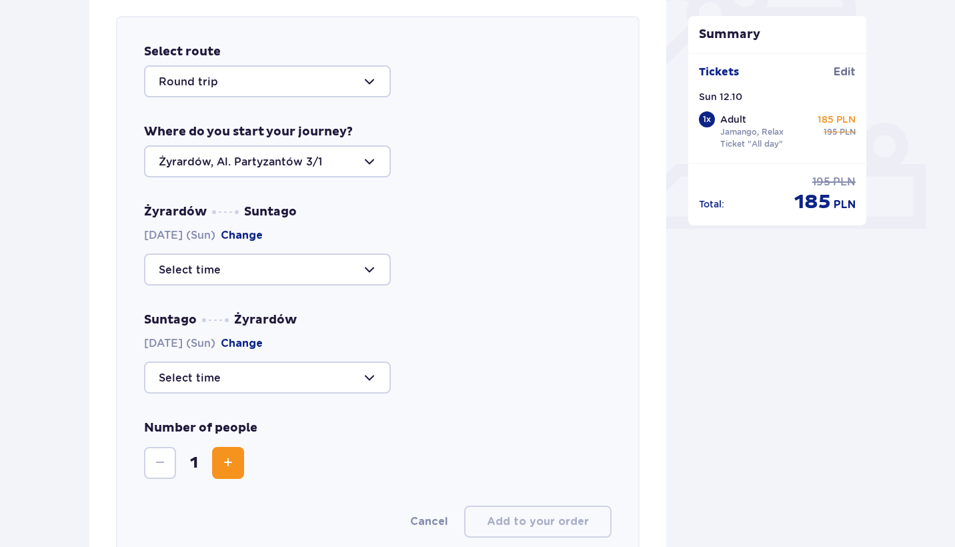
click at [229, 256] on div at bounding box center [267, 270] width 247 height 32
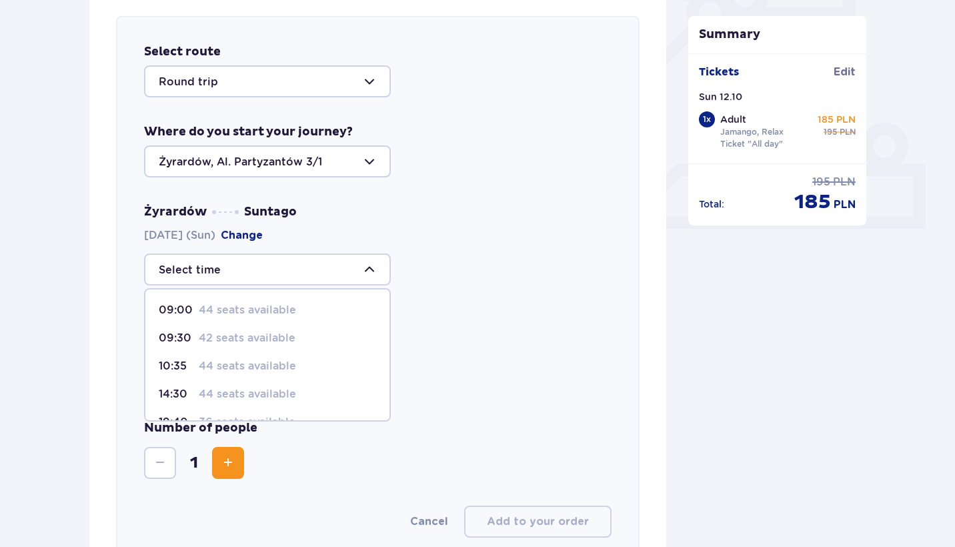
click at [231, 336] on p "42 seats available" at bounding box center [247, 338] width 97 height 15
type input "09:30"
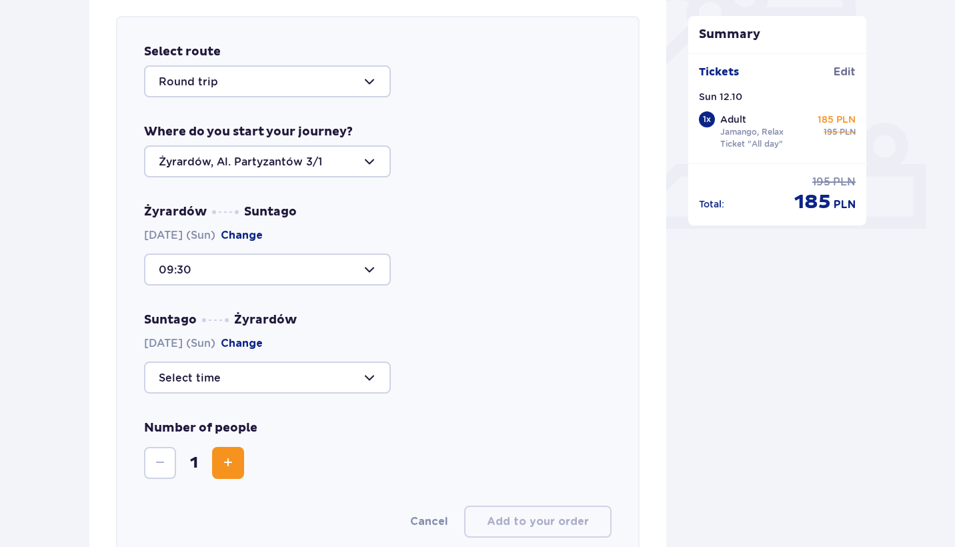
click at [274, 378] on div at bounding box center [267, 378] width 247 height 32
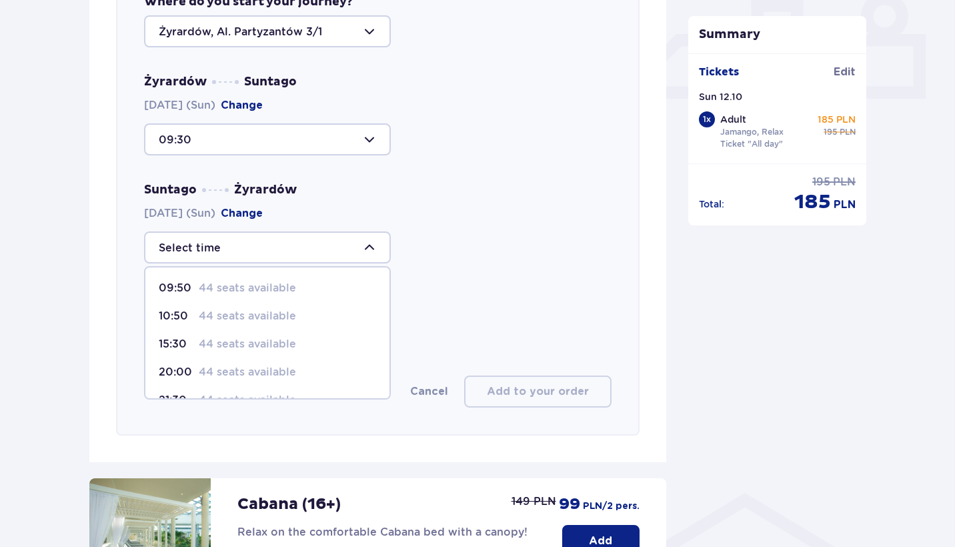
scroll to position [586, 0]
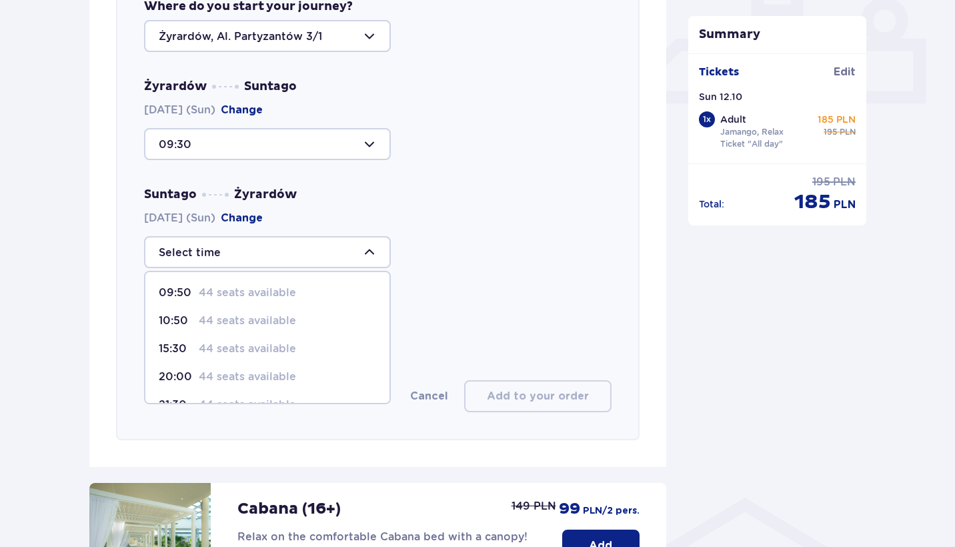
click at [311, 147] on div at bounding box center [267, 144] width 247 height 32
click at [254, 52] on div at bounding box center [267, 36] width 247 height 32
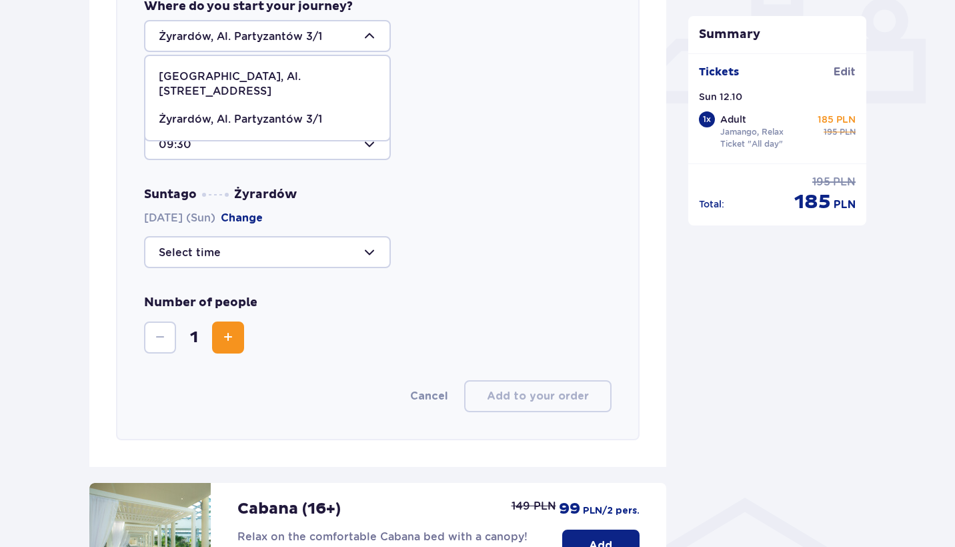
click at [249, 82] on p "Warsaw, Al. Jerozolimskie 56" at bounding box center [267, 83] width 217 height 29
type input "Warsaw, Al. Jerozolimskie 56"
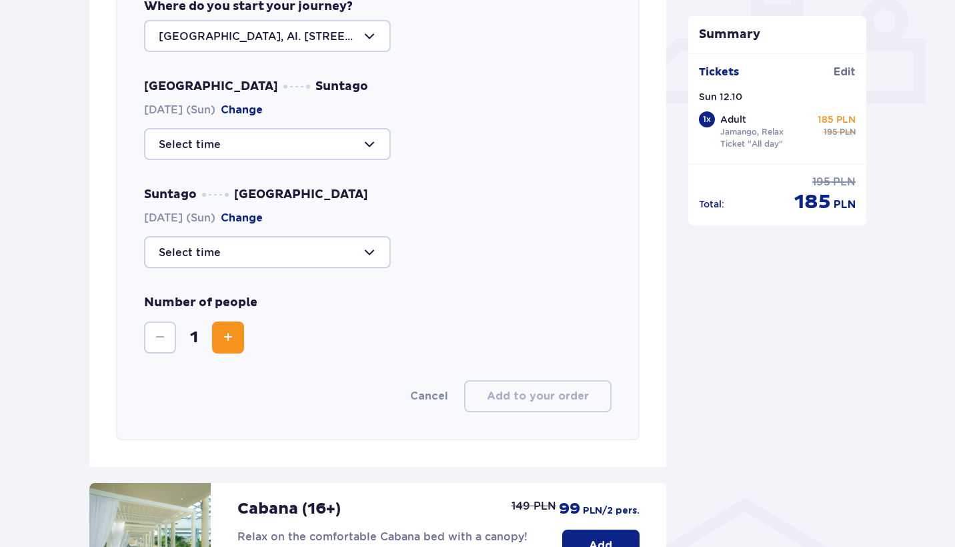
click at [281, 150] on div at bounding box center [267, 144] width 247 height 32
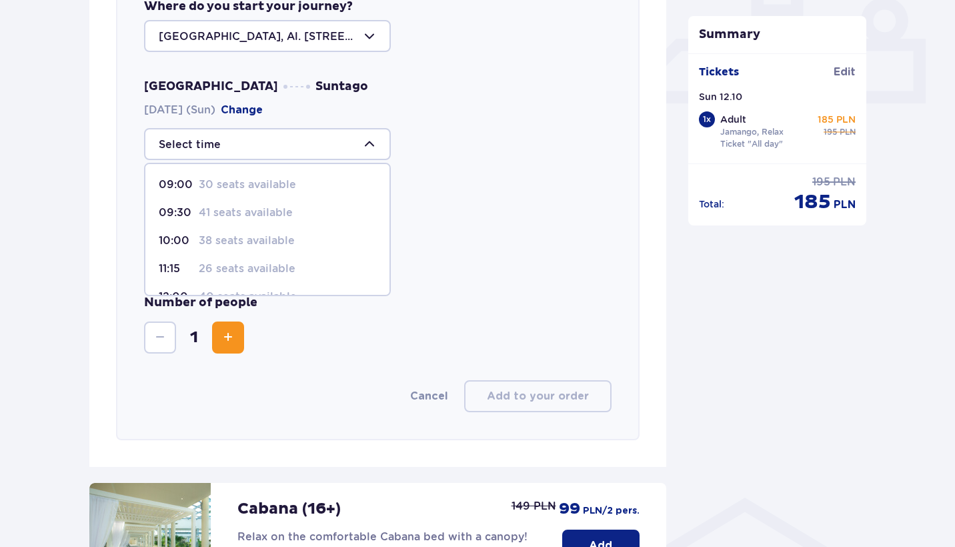
click at [251, 217] on p "41 seats available" at bounding box center [246, 212] width 94 height 15
type input "09:30"
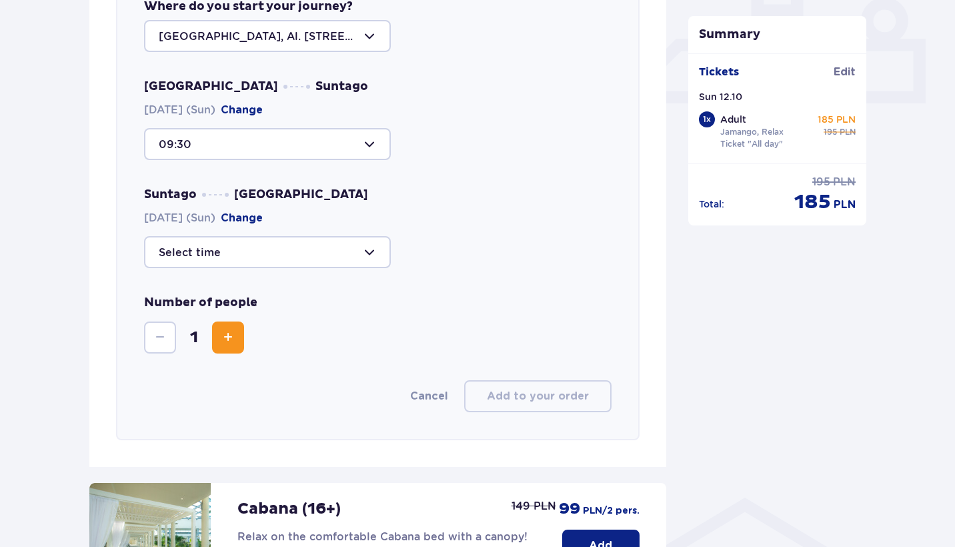
click at [250, 250] on div at bounding box center [267, 252] width 247 height 32
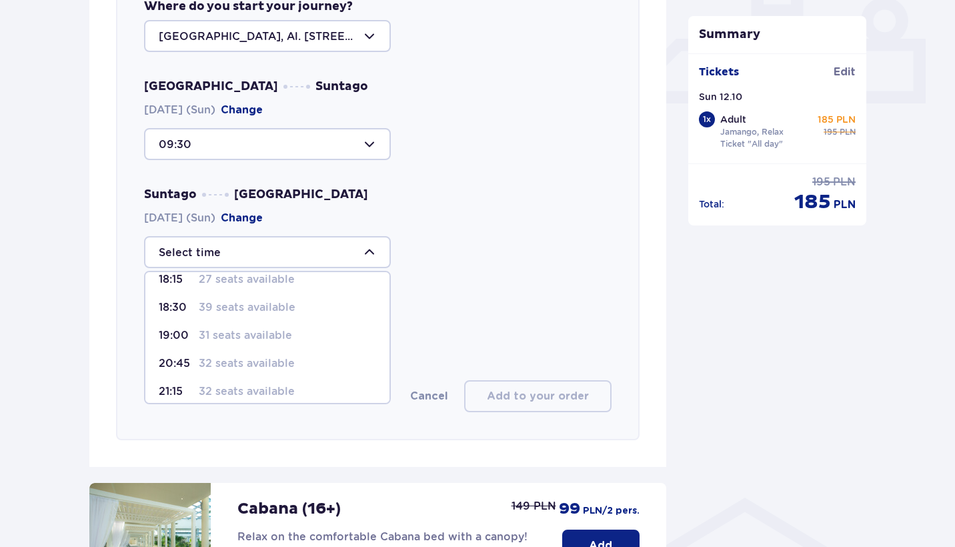
scroll to position [70, 0]
click at [240, 340] on p "31 seats available" at bounding box center [245, 335] width 93 height 15
type input "19:00"
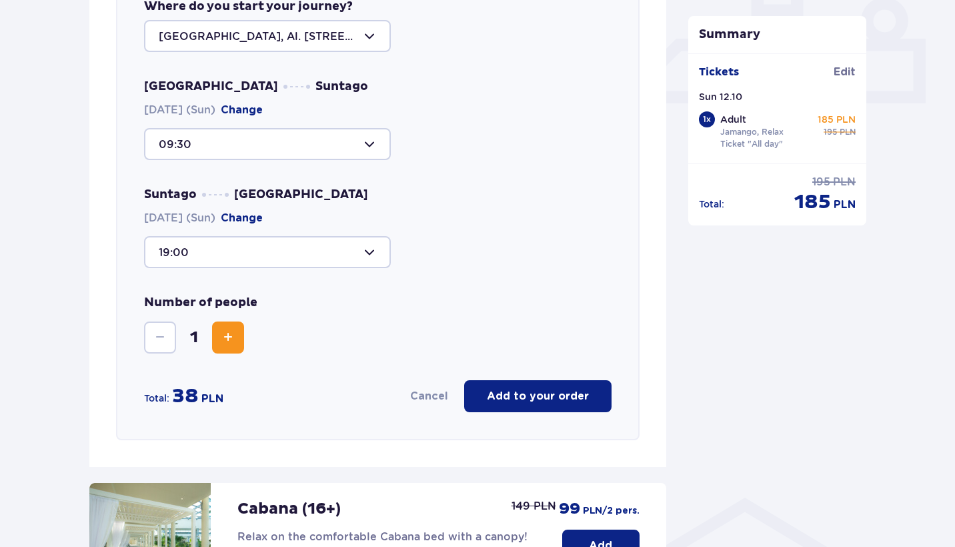
click at [508, 402] on p "Add to your order" at bounding box center [538, 396] width 102 height 15
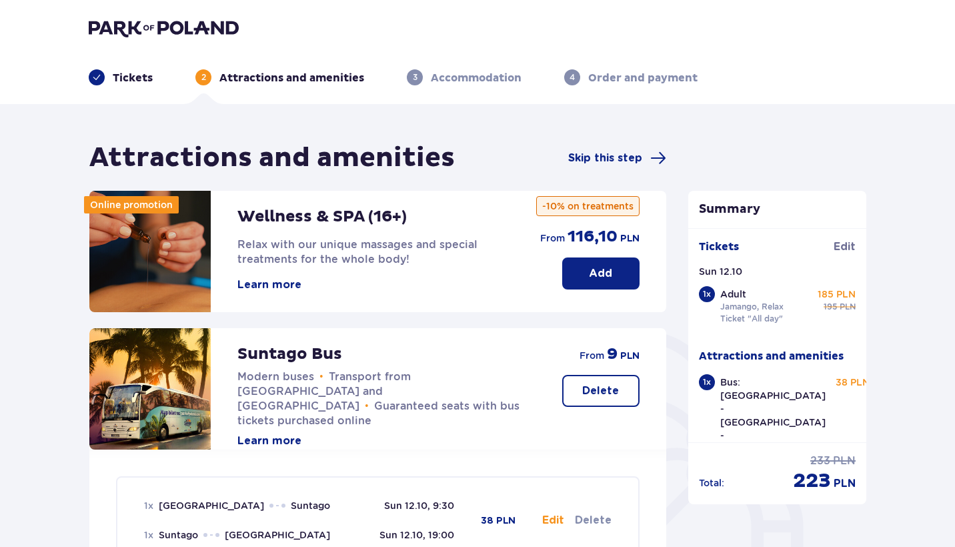
scroll to position [0, 0]
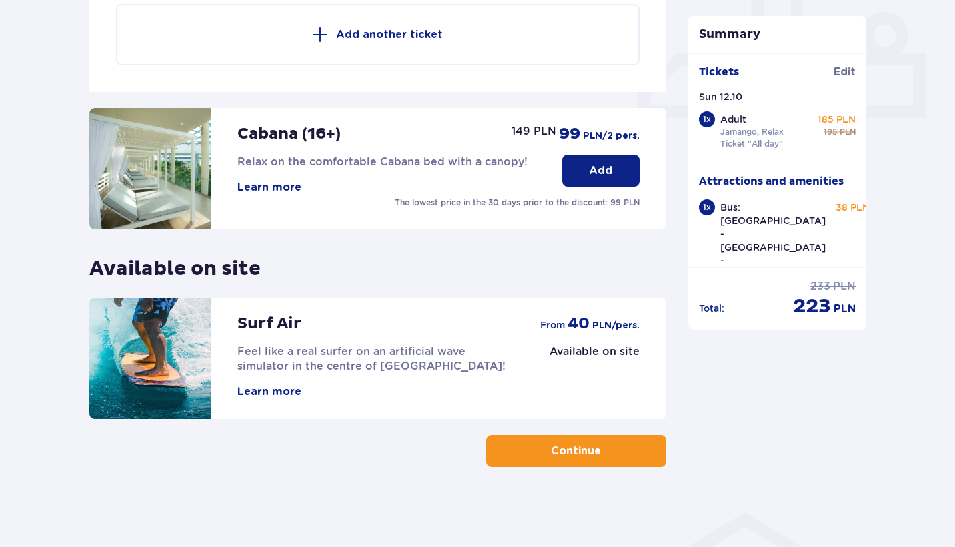
click at [611, 437] on button "Continue" at bounding box center [576, 451] width 180 height 32
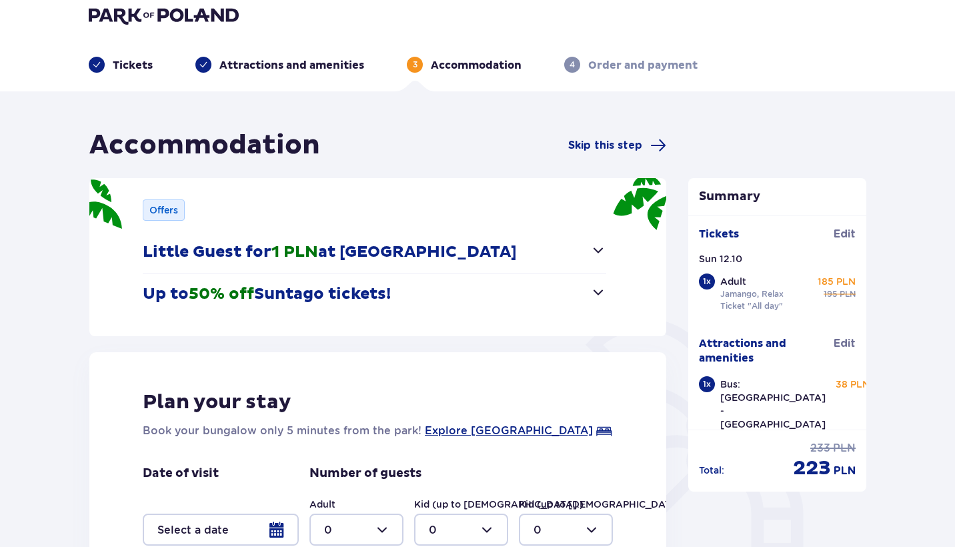
scroll to position [9, 0]
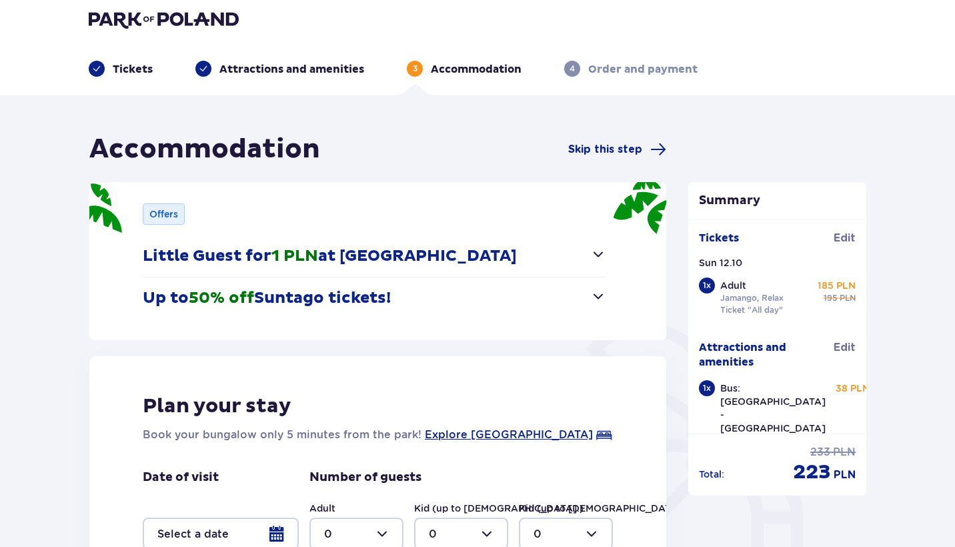
click at [487, 306] on button "Up to 50% off Suntago tickets!" at bounding box center [375, 298] width 464 height 41
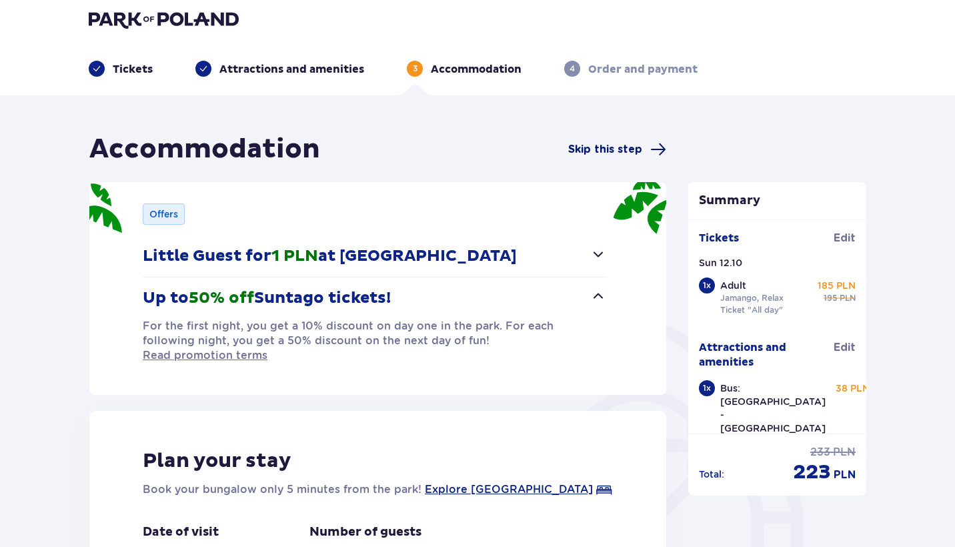
click at [597, 153] on span "Skip this step" at bounding box center [605, 149] width 74 height 15
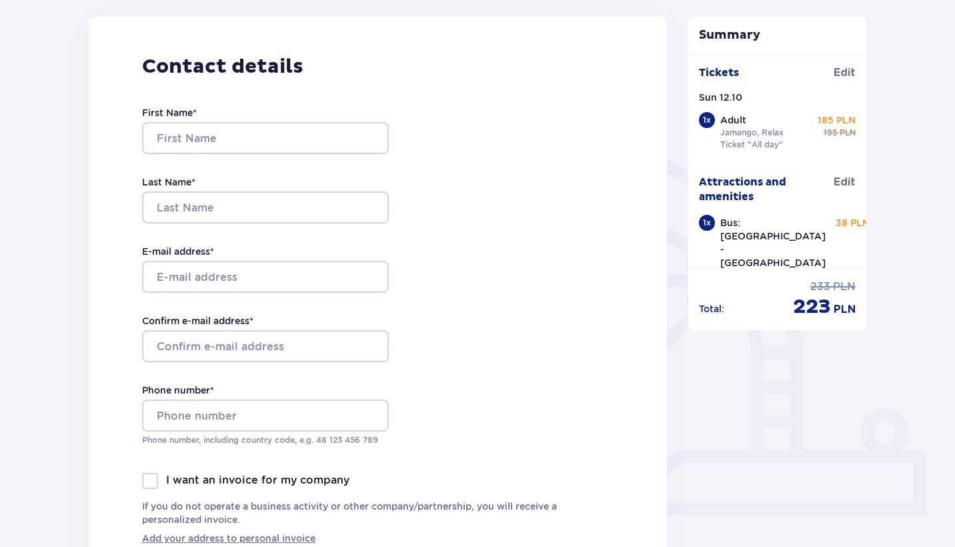
scroll to position [109, 0]
